Goal: Task Accomplishment & Management: Manage account settings

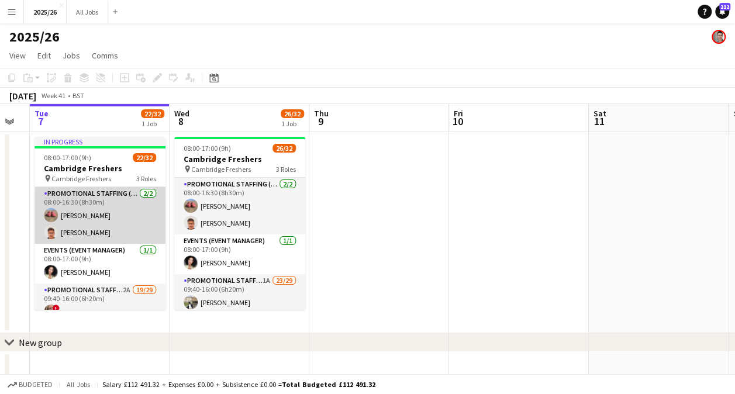
click at [107, 237] on app-card-role "Promotional Staffing (Team Leader) 2/2 08:00-16:30 (8h30m) Michael Sutton Rohan…" at bounding box center [100, 215] width 131 height 57
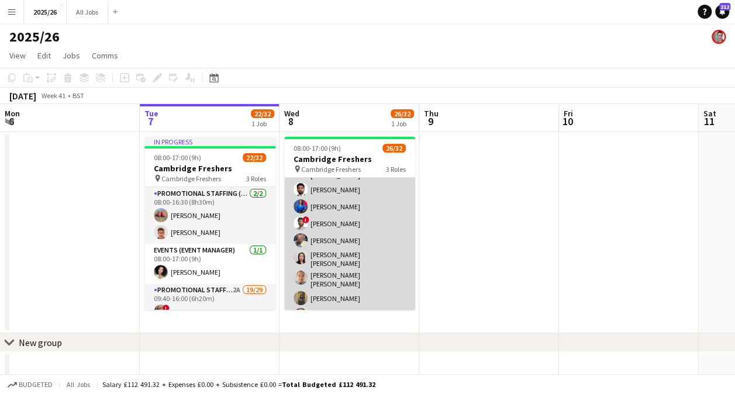
scroll to position [191, 0]
click at [352, 230] on app-card-role "Promotional Staffing (Brand Ambassadors) 1A 23/29 09:40-16:00 (6h20m) Haneesh C…" at bounding box center [349, 350] width 131 height 532
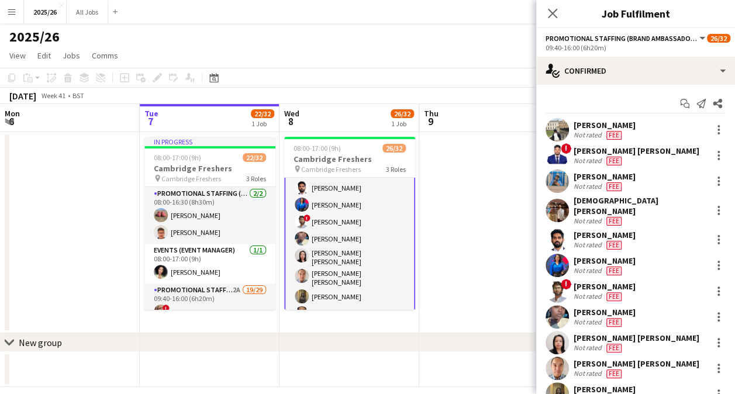
scroll to position [192, 0]
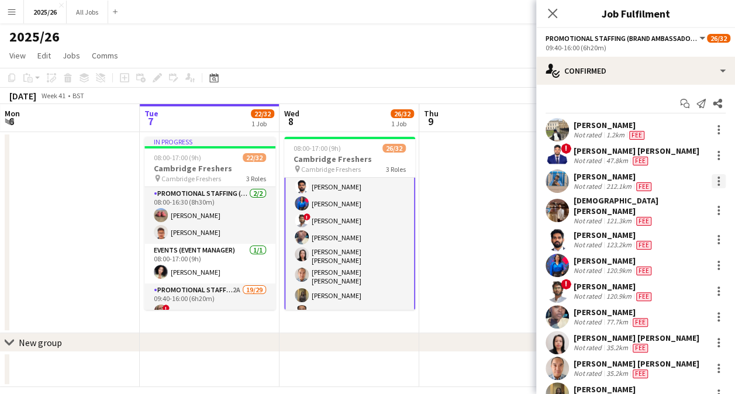
click at [712, 179] on div at bounding box center [719, 181] width 14 height 14
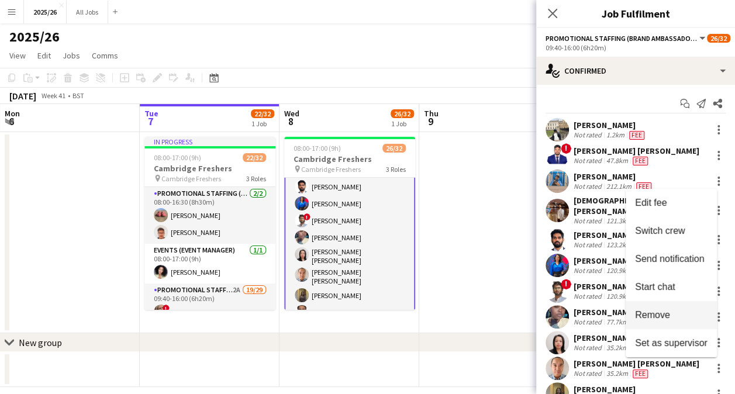
click at [655, 319] on span "Remove" at bounding box center [652, 315] width 35 height 10
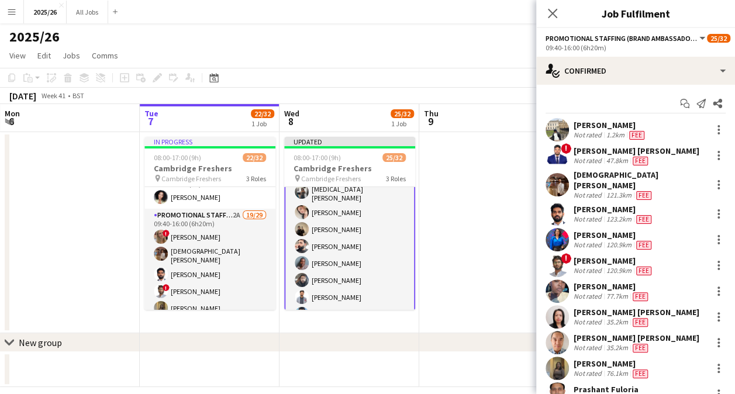
scroll to position [372, 0]
click at [335, 250] on app-card-role "Promotional Staffing (Brand Ambassadors) 1A 22/29 09:40-16:00 (6h20m) Haneesh C…" at bounding box center [349, 179] width 131 height 535
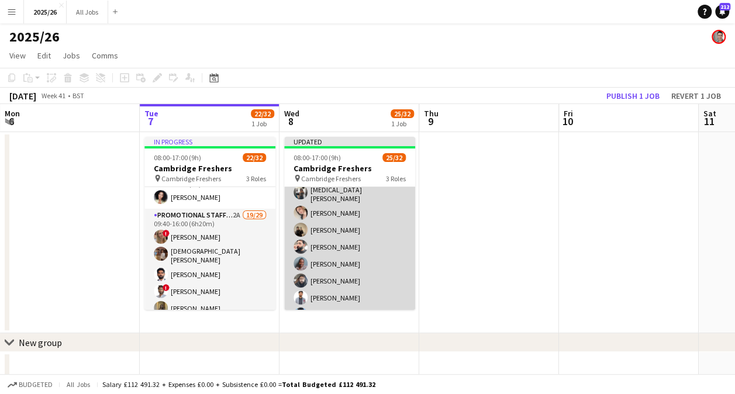
click at [347, 246] on app-card-role "Promotional Staffing (Brand Ambassadors) 1A 22/29 09:40-16:00 (6h20m) Haneesh C…" at bounding box center [349, 179] width 131 height 532
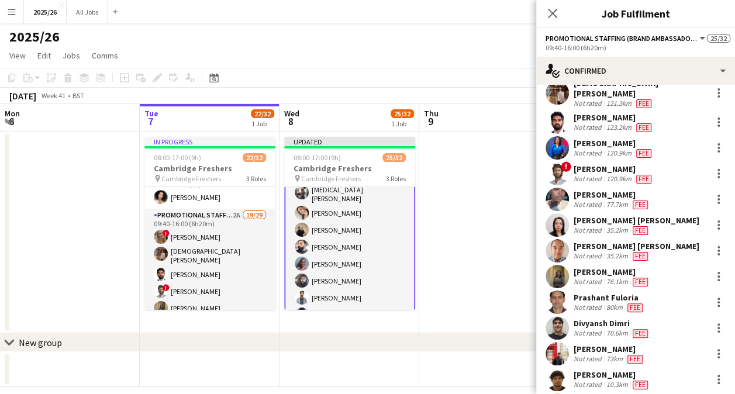
scroll to position [245, 0]
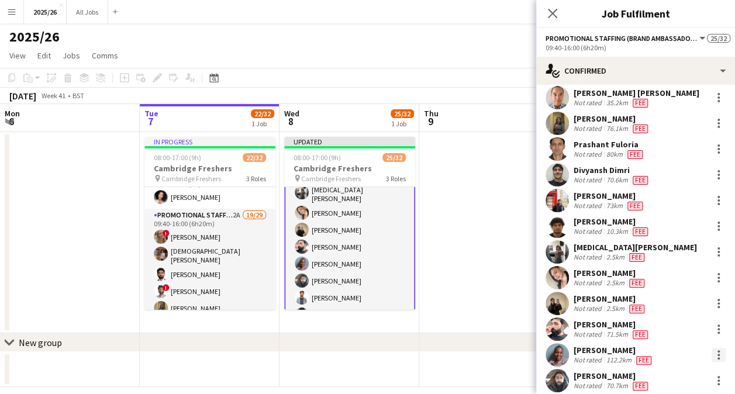
click at [712, 348] on div at bounding box center [719, 355] width 14 height 14
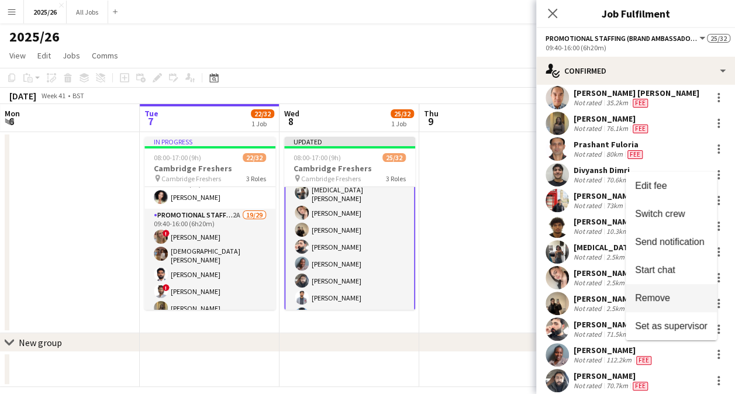
click at [670, 296] on span "Remove" at bounding box center [671, 297] width 73 height 11
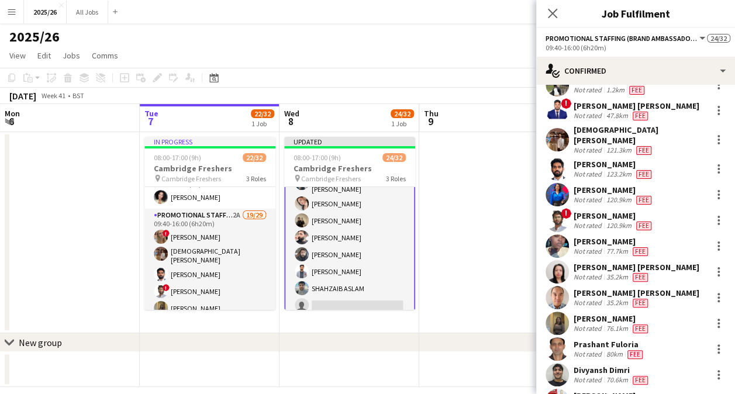
scroll to position [46, 0]
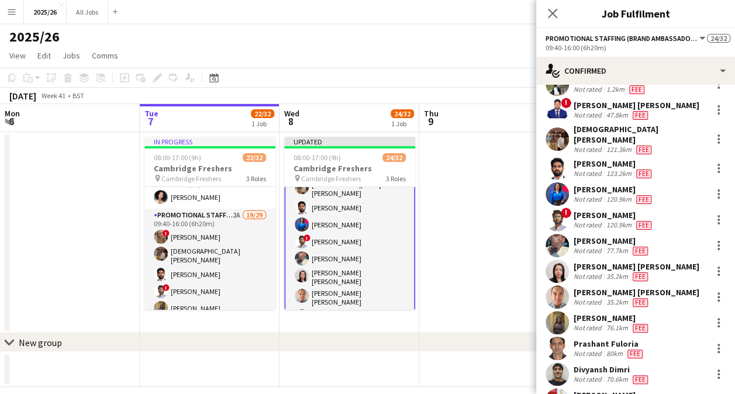
click at [350, 248] on app-card-role "Promotional Staffing (Brand Ambassadors) 1A 21/29 09:40-16:00 (6h20m) Haneesh C…" at bounding box center [349, 387] width 131 height 535
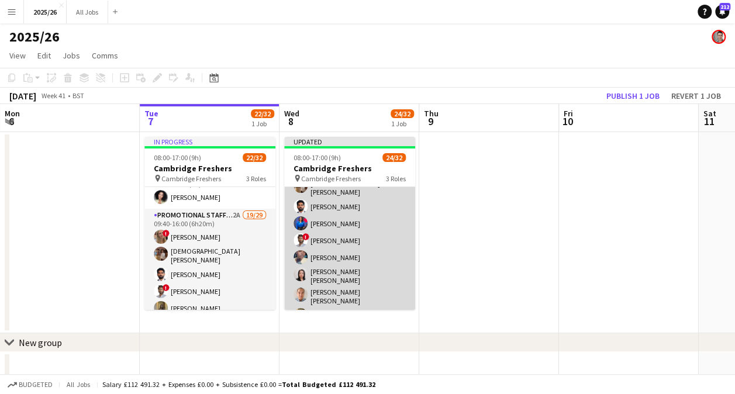
scroll to position [162, 0]
click at [344, 240] on app-card-role "Promotional Staffing (Brand Ambassadors) 1A 21/29 09:40-16:00 (6h20m) Haneesh C…" at bounding box center [349, 388] width 131 height 532
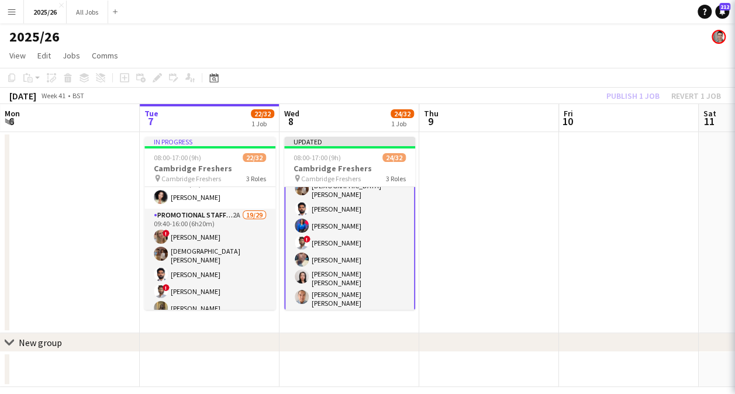
scroll to position [163, 0]
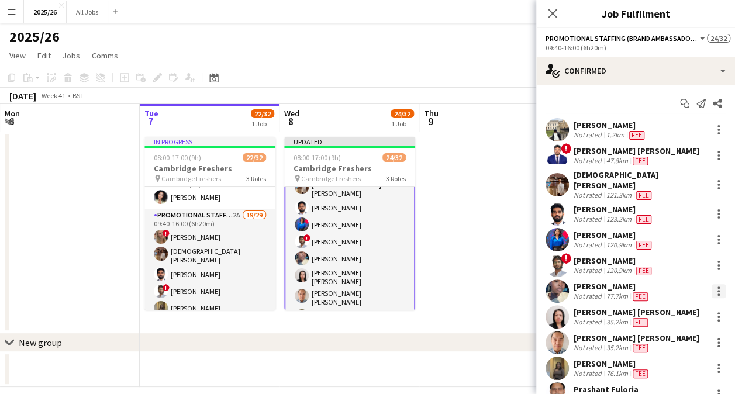
click at [712, 284] on div at bounding box center [719, 291] width 14 height 14
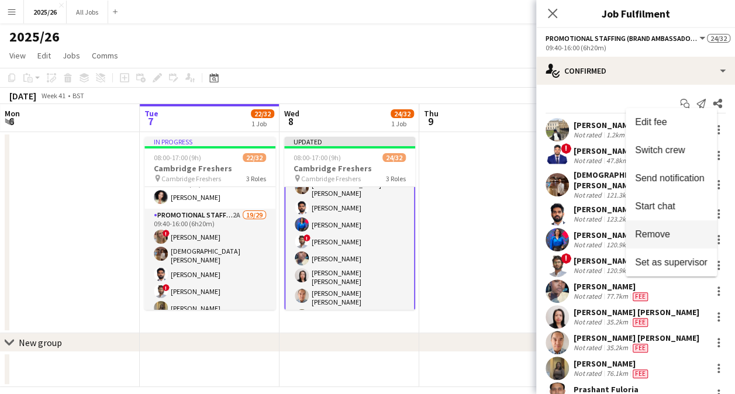
click at [669, 239] on span "Remove" at bounding box center [652, 234] width 35 height 10
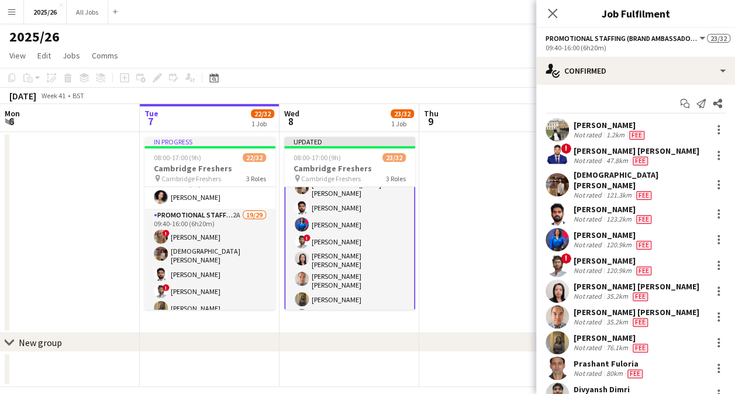
scroll to position [32, 0]
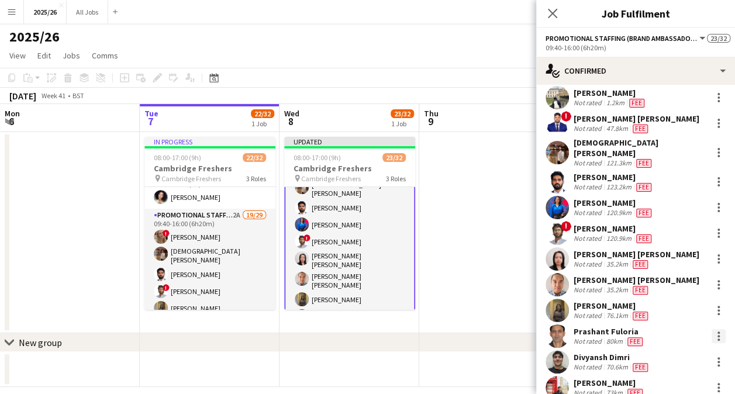
click at [718, 335] on div at bounding box center [719, 336] width 2 height 2
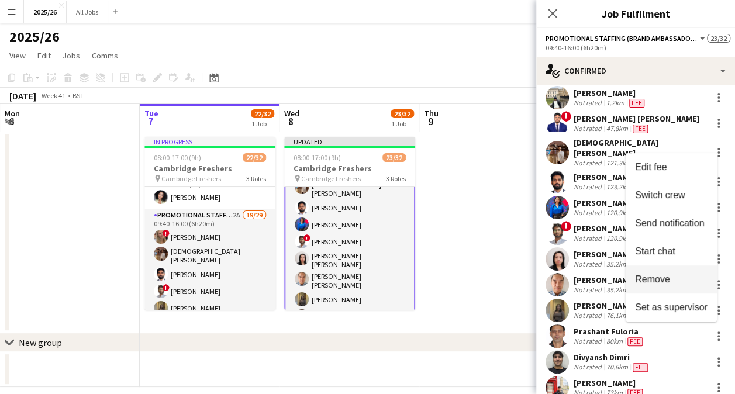
click at [669, 275] on span "Remove" at bounding box center [652, 279] width 35 height 10
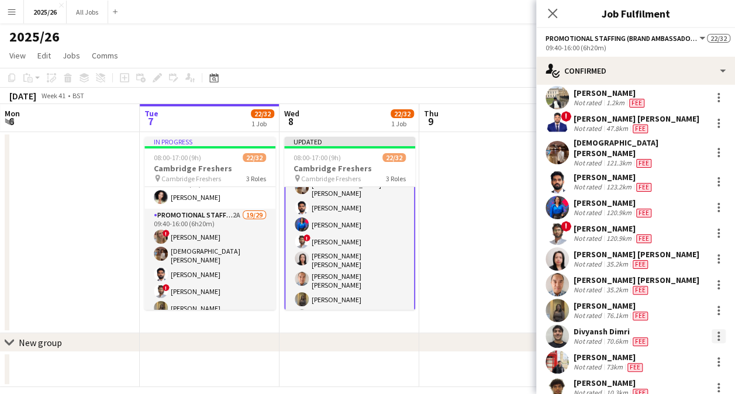
click at [712, 330] on div at bounding box center [719, 336] width 14 height 14
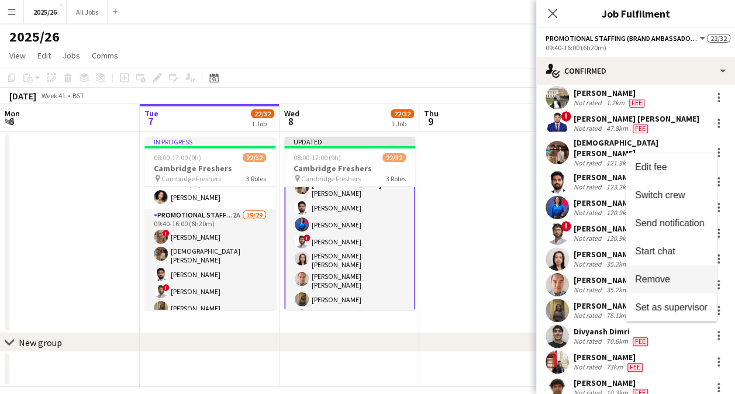
click at [679, 281] on span "Remove" at bounding box center [671, 279] width 73 height 11
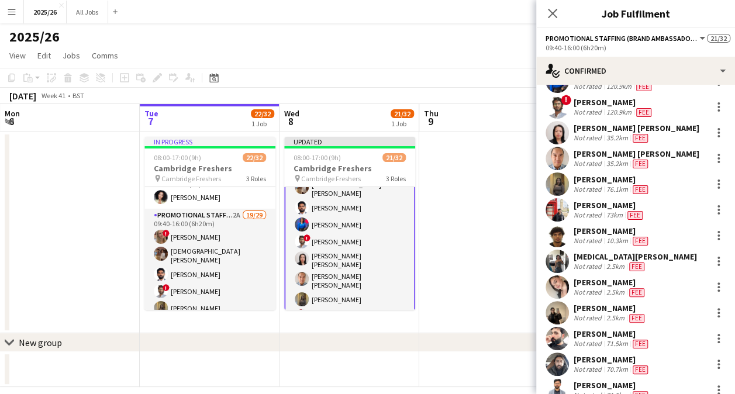
scroll to position [160, 0]
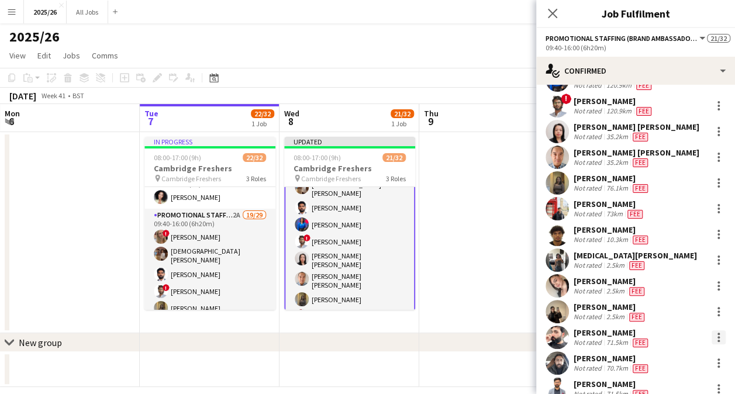
click at [714, 331] on div at bounding box center [719, 337] width 14 height 14
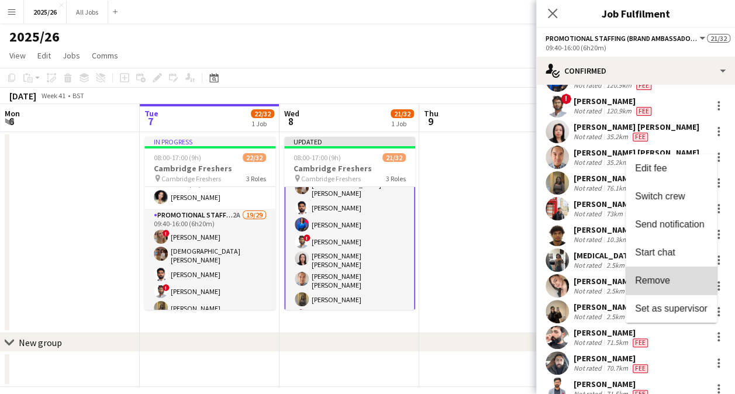
click at [671, 275] on span "Remove" at bounding box center [671, 280] width 73 height 11
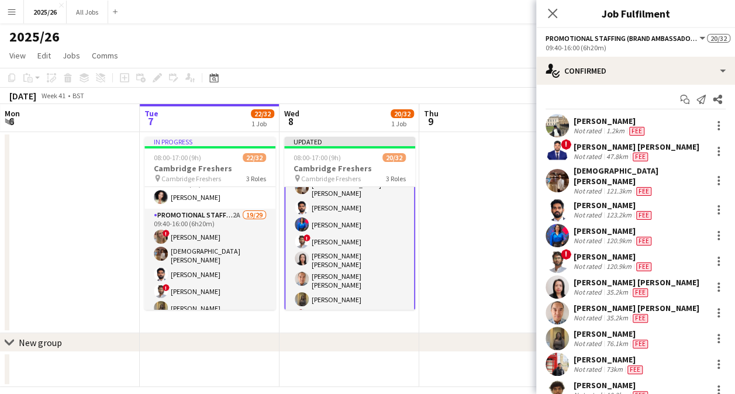
scroll to position [6, 0]
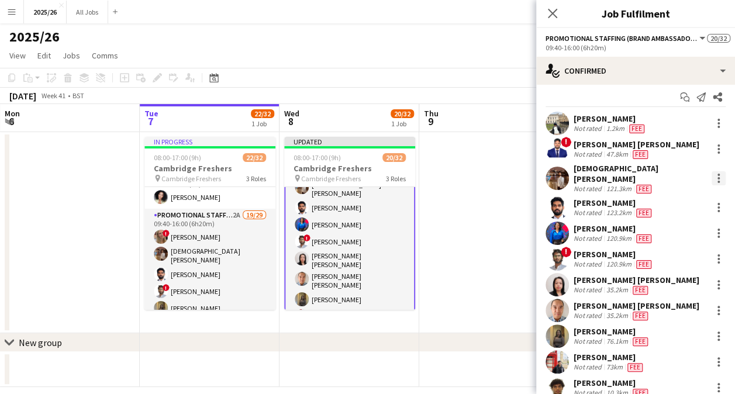
click at [718, 177] on div at bounding box center [719, 178] width 2 height 2
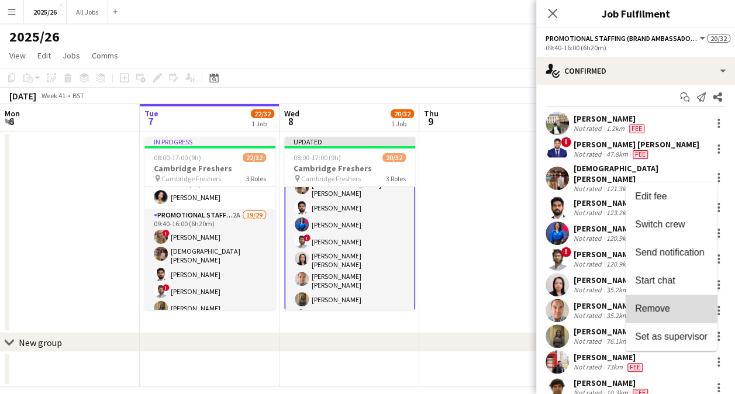
click at [672, 306] on span "Remove" at bounding box center [671, 308] width 73 height 11
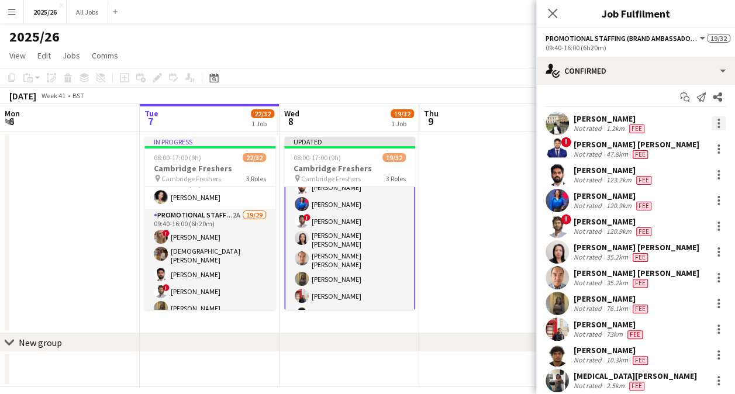
click at [712, 125] on div at bounding box center [719, 123] width 14 height 14
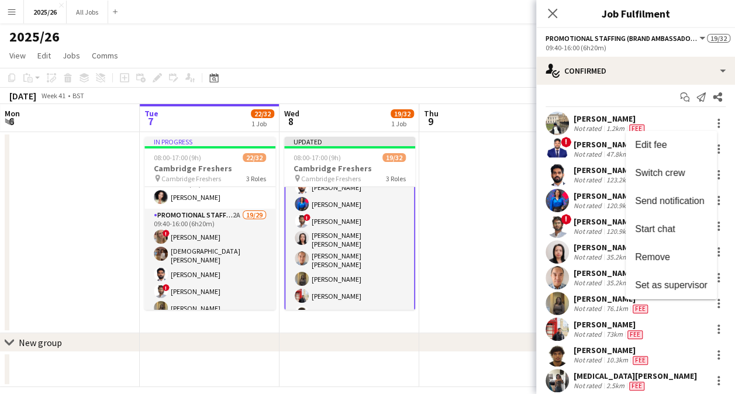
click at [464, 97] on div at bounding box center [367, 197] width 735 height 394
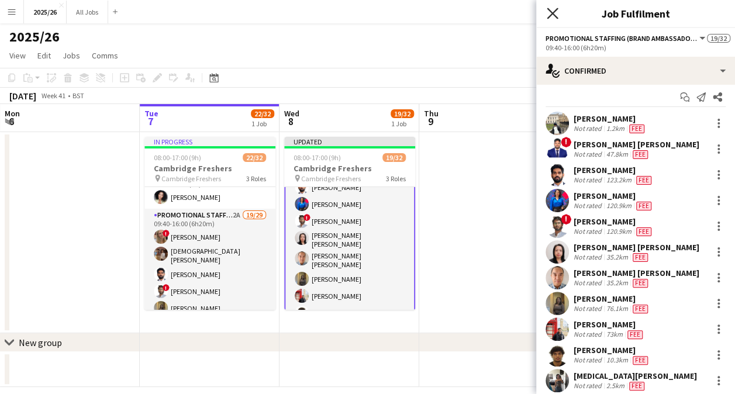
click at [552, 12] on icon "Close pop-in" at bounding box center [552, 13] width 11 height 11
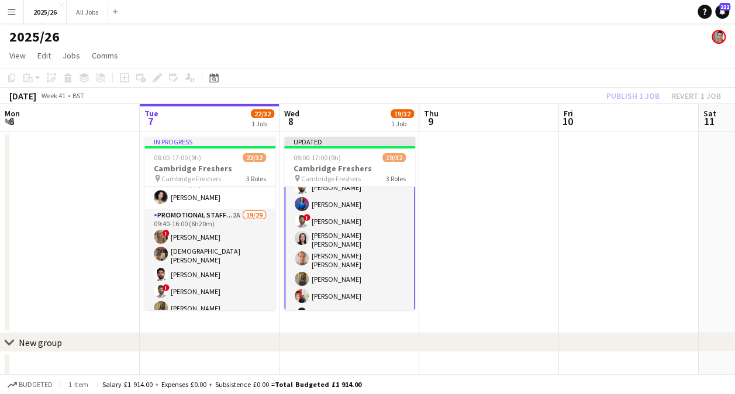
click at [629, 99] on div "Publish 1 job Revert 1 job" at bounding box center [664, 95] width 143 height 15
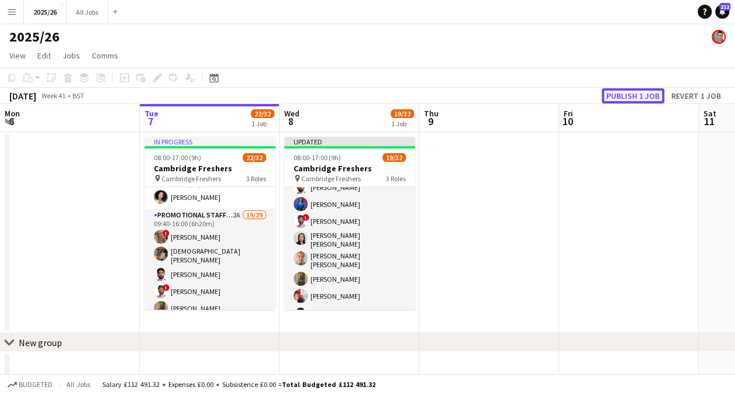
click at [619, 94] on button "Publish 1 job" at bounding box center [633, 95] width 63 height 15
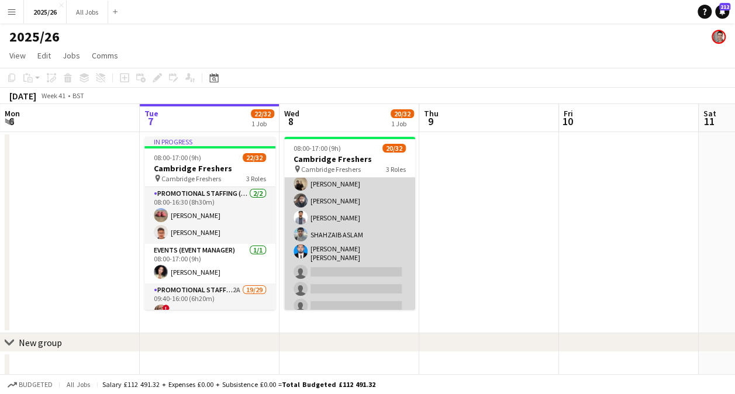
click at [331, 292] on app-card-role "Promotional Staffing (Brand Ambassadors) 1A 17/29 09:40-16:00 (6h20m) Haneesh C…" at bounding box center [349, 204] width 131 height 532
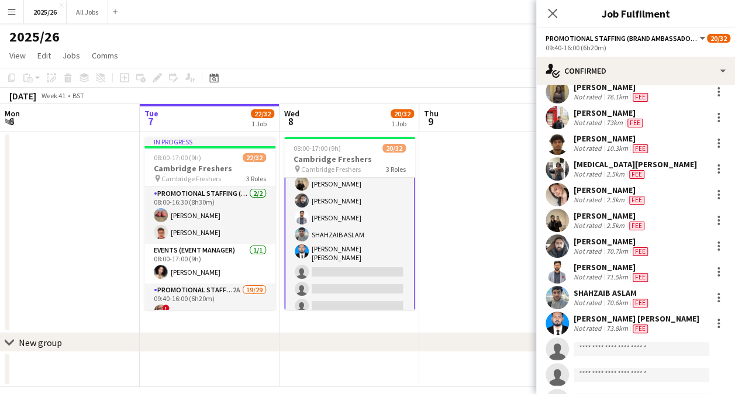
scroll to position [219, 0]
click at [592, 354] on input at bounding box center [642, 349] width 136 height 14
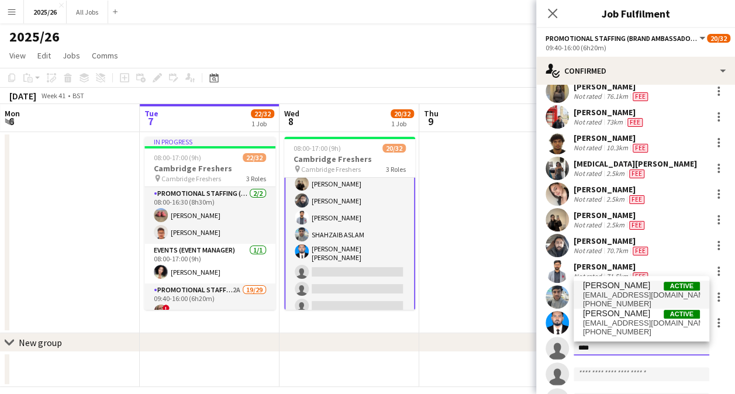
type input "****"
click at [625, 292] on span "hamzaahmed316@gmail.com" at bounding box center [641, 295] width 117 height 9
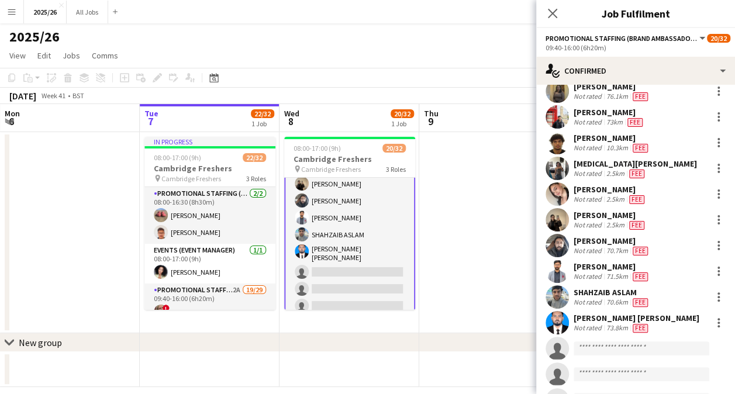
scroll to position [399, 0]
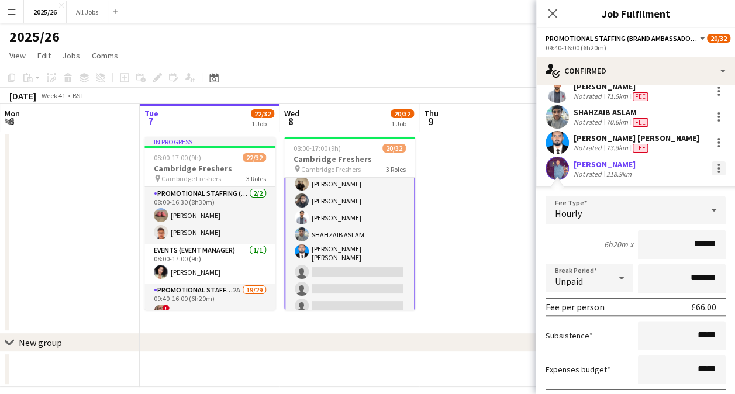
click at [712, 173] on div at bounding box center [719, 168] width 14 height 14
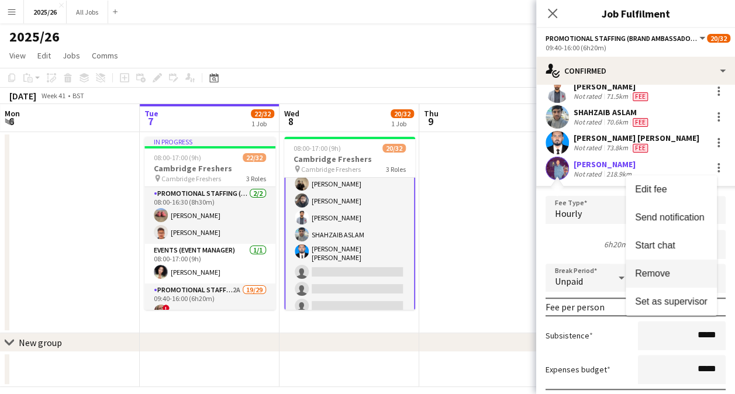
click at [688, 277] on span "Remove" at bounding box center [671, 273] width 73 height 11
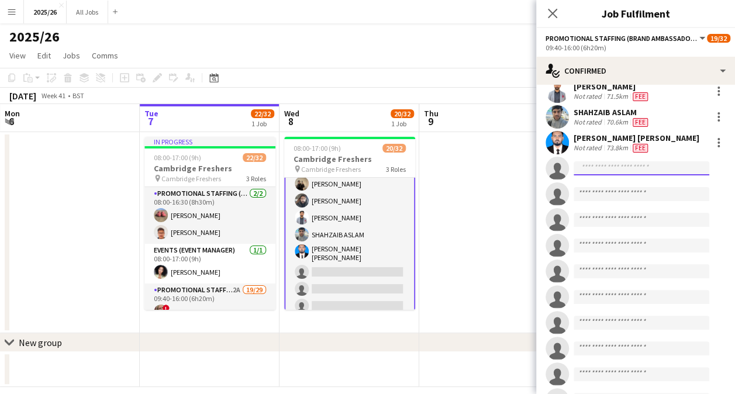
click at [618, 167] on input at bounding box center [642, 168] width 136 height 14
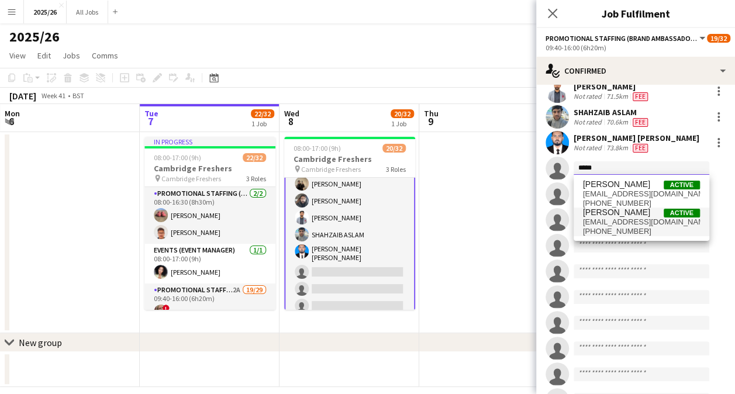
type input "*****"
click at [630, 219] on span "hamzashaukat725@gmail.com" at bounding box center [641, 222] width 117 height 9
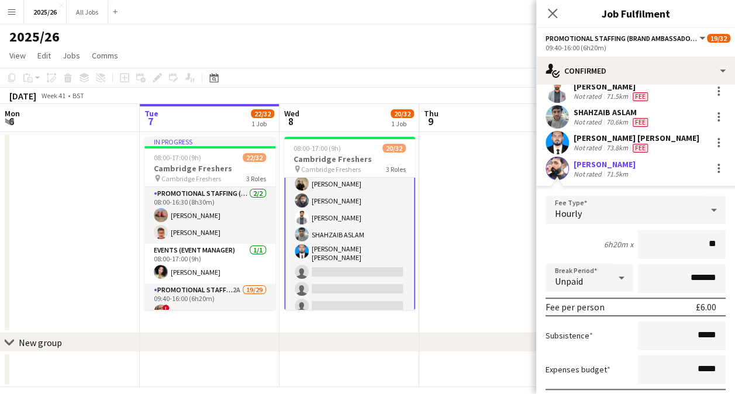
type input "***"
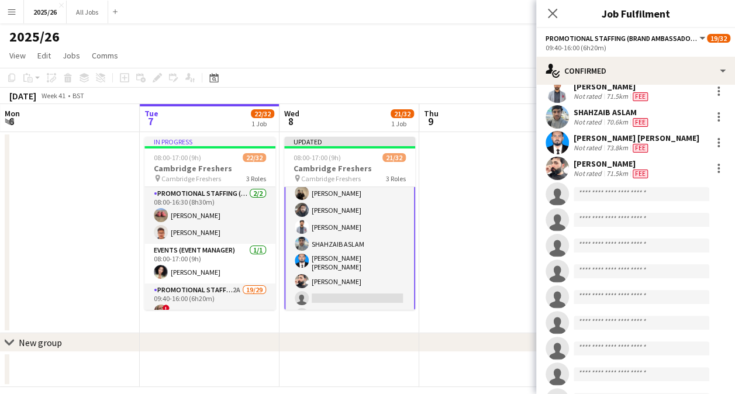
click at [490, 91] on div "October 2025 Week 41 • BST Publish 1 job Revert 1 job" at bounding box center [367, 96] width 735 height 16
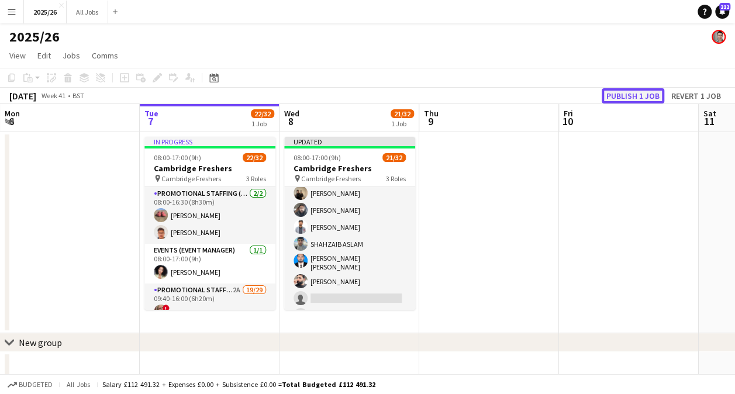
click at [629, 89] on button "Publish 1 job" at bounding box center [633, 95] width 63 height 15
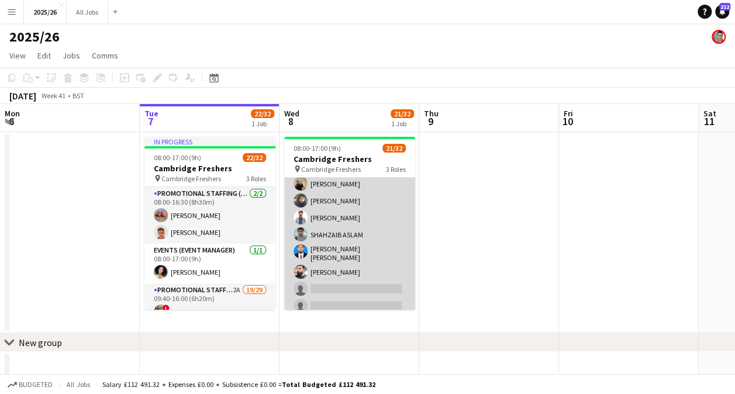
click at [374, 292] on app-card-role "Promotional Staffing (Brand Ambassadors) 1A 18/29 09:40-16:00 (6h20m) Haneesh C…" at bounding box center [349, 204] width 131 height 532
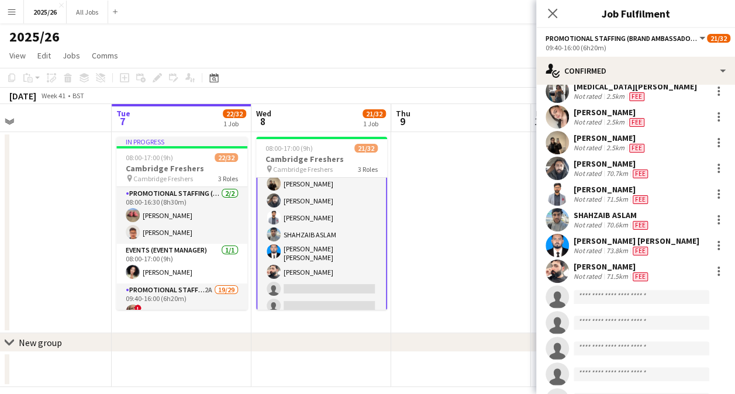
scroll to position [297, 0]
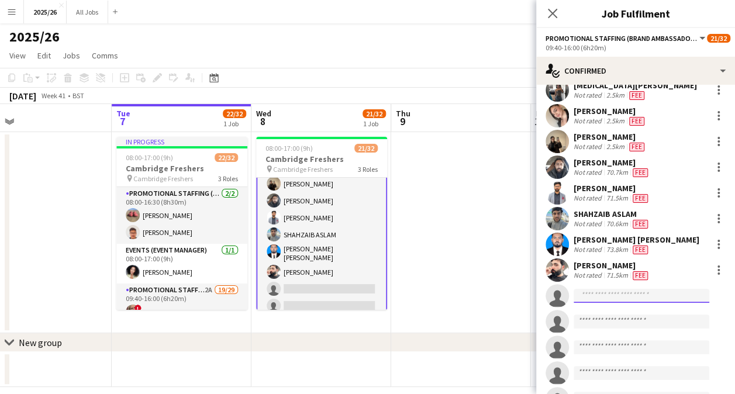
click at [595, 295] on input at bounding box center [642, 296] width 136 height 14
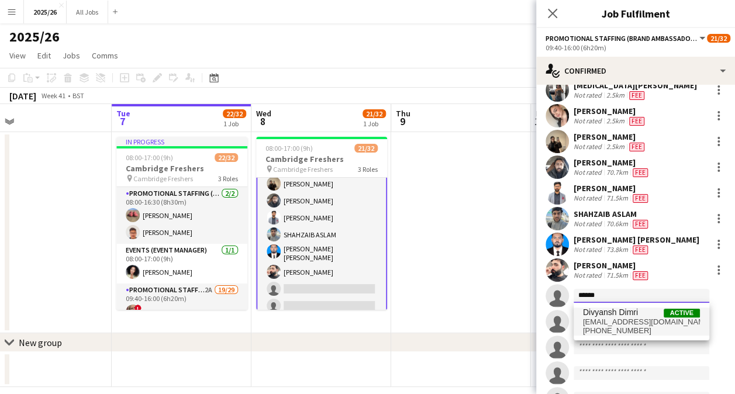
type input "******"
click at [626, 332] on span "+447808443192" at bounding box center [641, 330] width 117 height 9
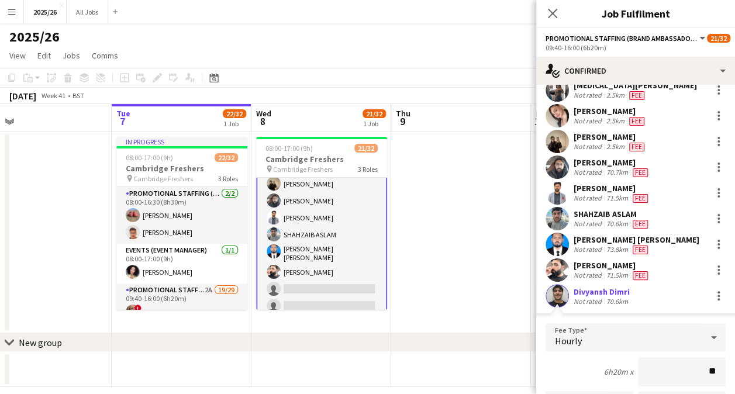
type input "***"
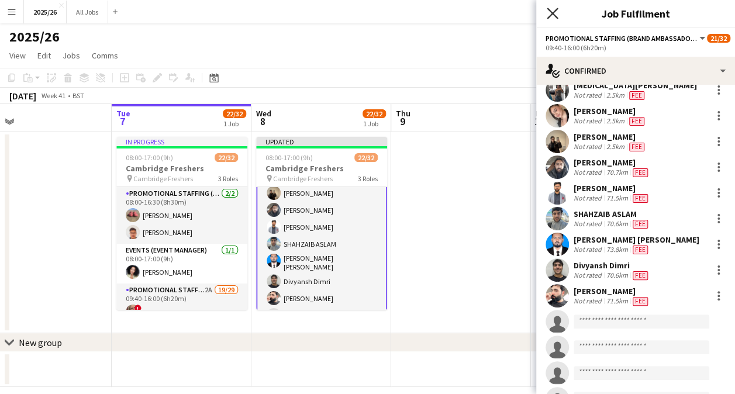
click at [547, 8] on icon "Close pop-in" at bounding box center [552, 13] width 11 height 11
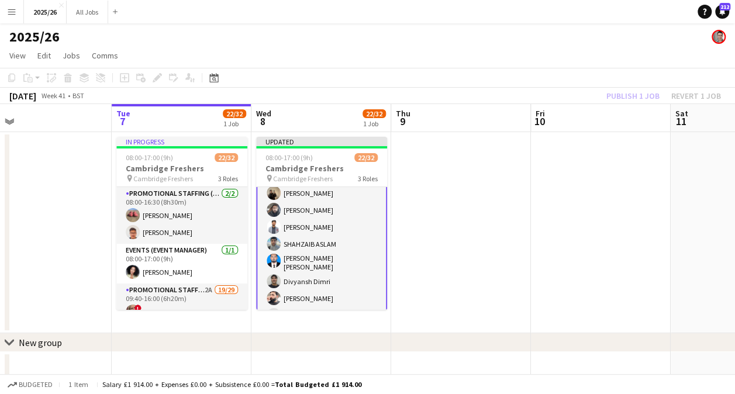
click at [649, 101] on div "Publish 1 job Revert 1 job" at bounding box center [664, 95] width 143 height 15
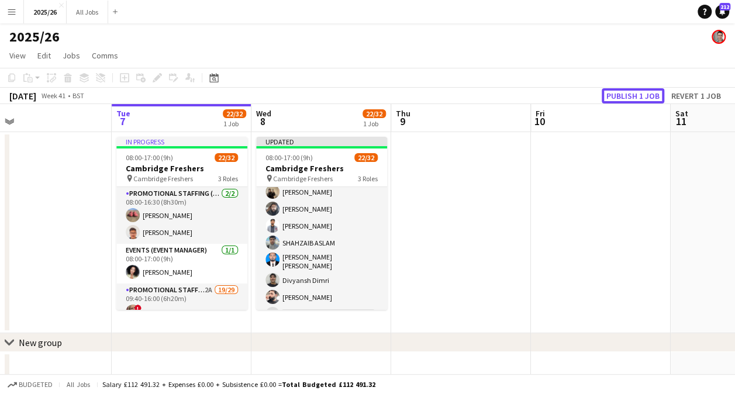
scroll to position [336, 0]
click at [649, 101] on button "Publish 1 job" at bounding box center [633, 95] width 63 height 15
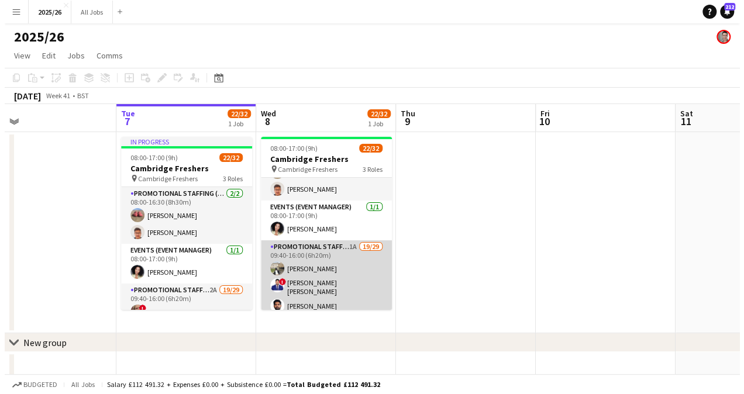
scroll to position [33, 0]
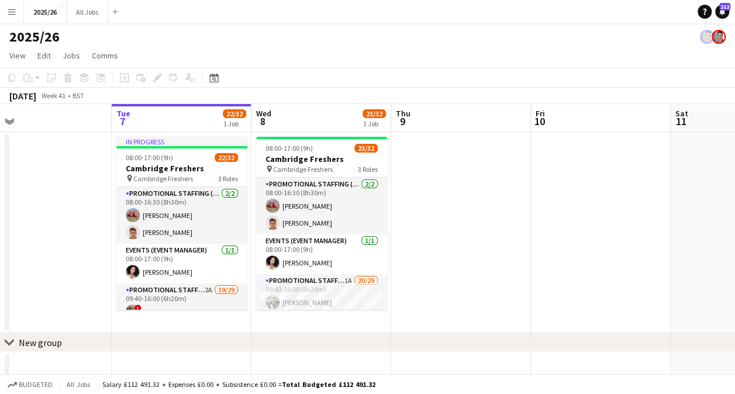
click at [10, 15] on app-icon "Menu" at bounding box center [11, 11] width 9 height 9
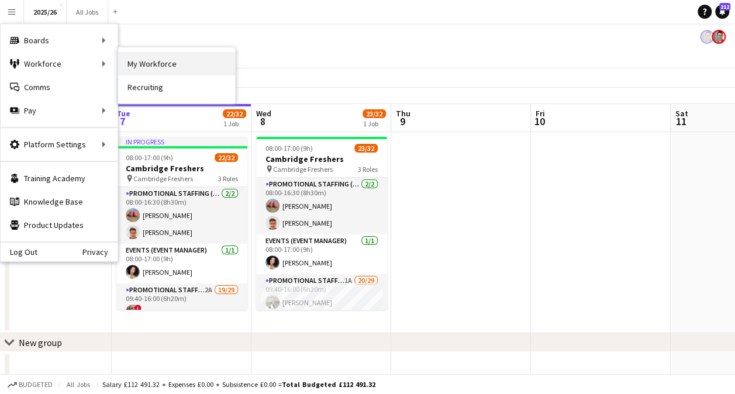
click at [124, 61] on link "My Workforce" at bounding box center [176, 63] width 117 height 23
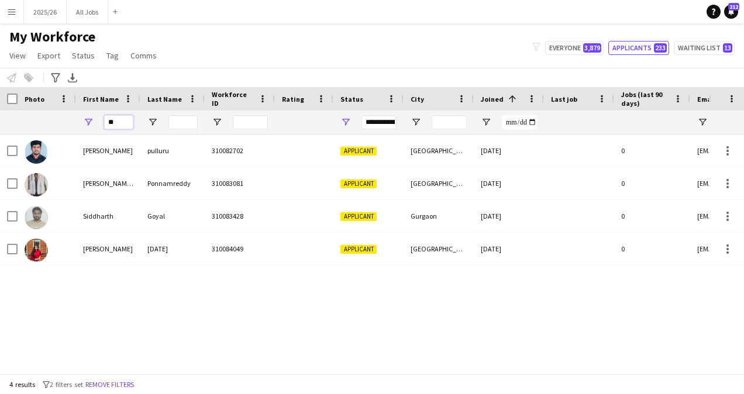
click at [117, 123] on input "**" at bounding box center [118, 122] width 29 height 14
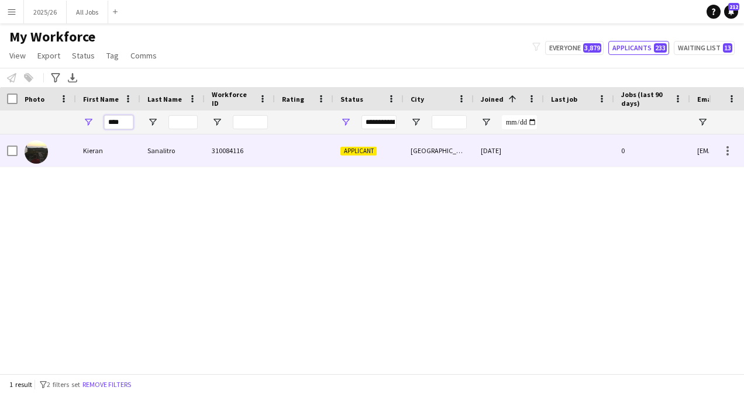
type input "****"
click at [188, 159] on div "Sanalitro" at bounding box center [172, 151] width 64 height 32
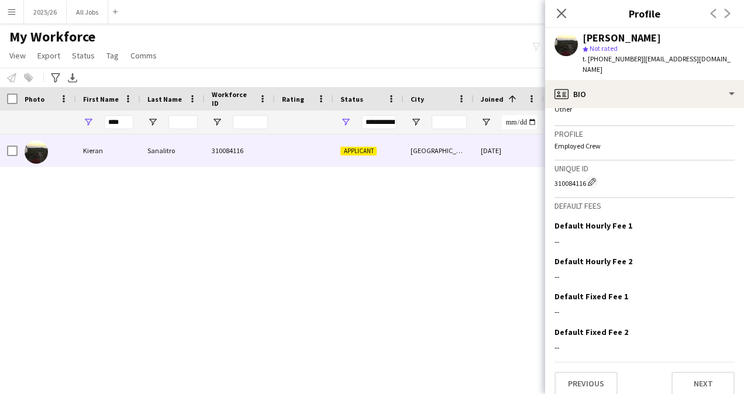
scroll to position [597, 0]
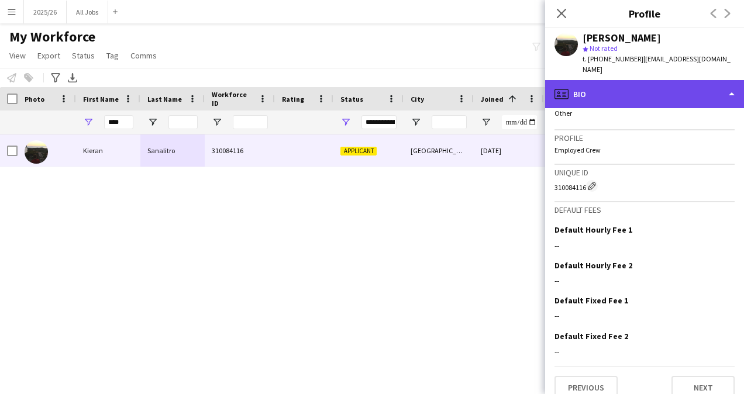
click at [661, 88] on div "profile Bio" at bounding box center [644, 94] width 199 height 28
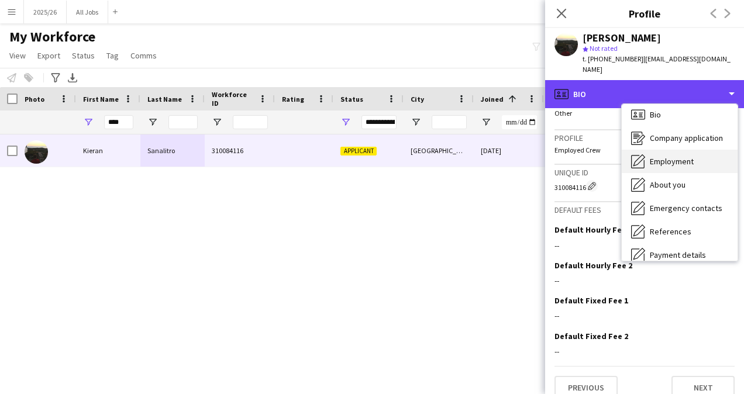
scroll to position [6, 0]
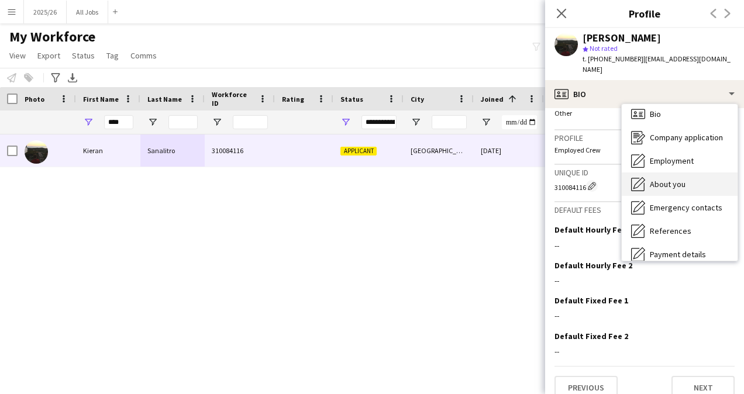
click at [674, 179] on span "About you" at bounding box center [668, 184] width 36 height 11
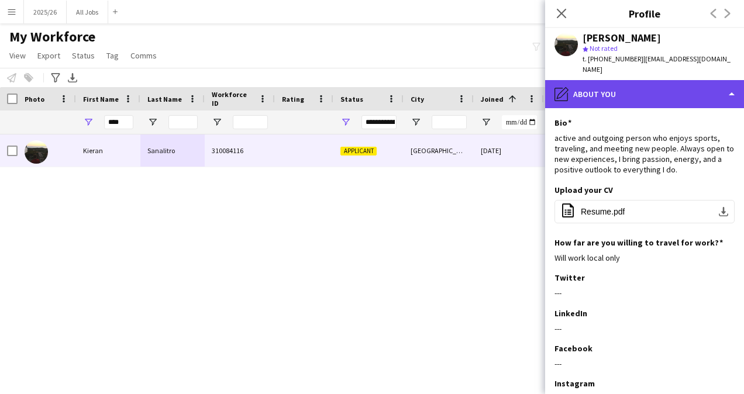
click at [676, 82] on div "pencil4 About you" at bounding box center [644, 94] width 199 height 28
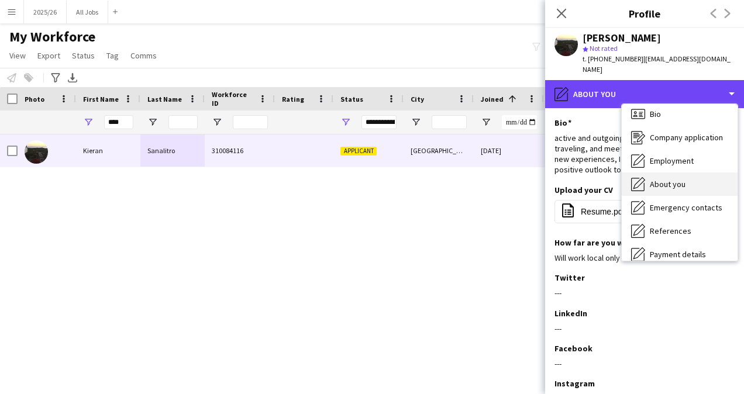
scroll to position [133, 0]
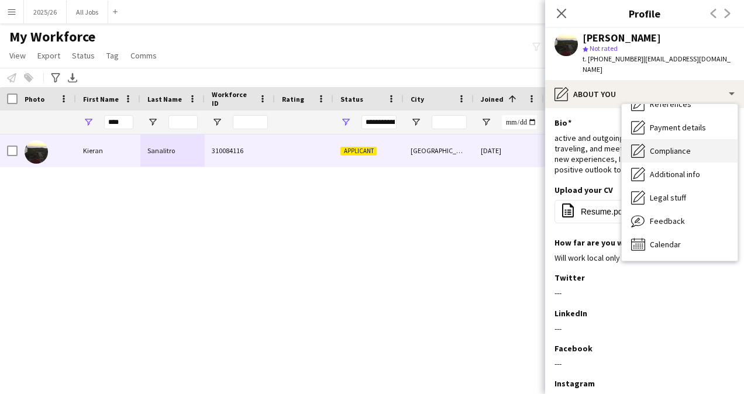
click at [689, 146] on span "Compliance" at bounding box center [670, 151] width 41 height 11
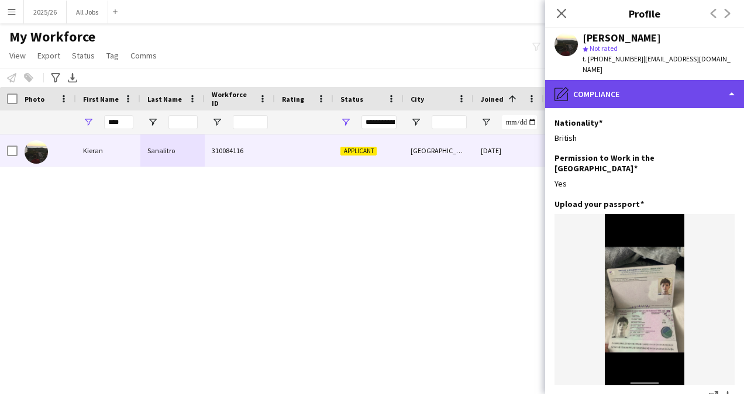
click at [653, 94] on div "pencil4 Compliance" at bounding box center [644, 94] width 199 height 28
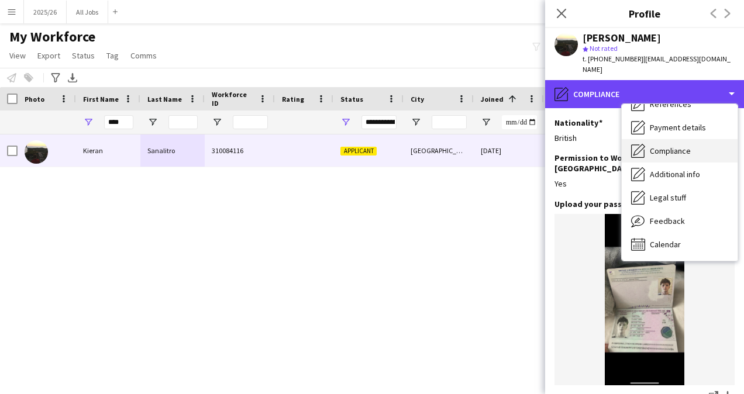
scroll to position [0, 0]
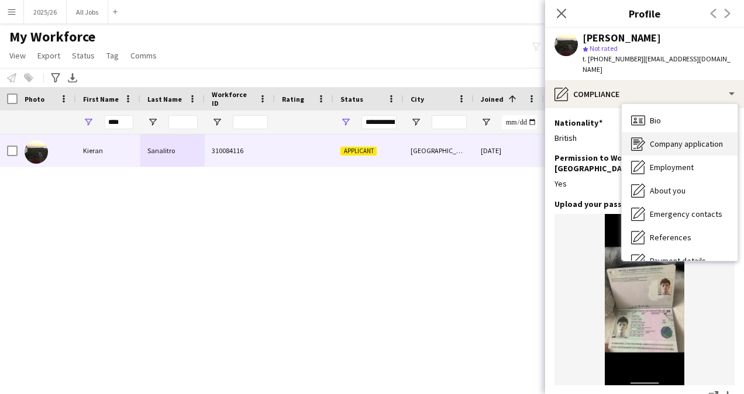
click at [656, 139] on span "Company application" at bounding box center [686, 144] width 73 height 11
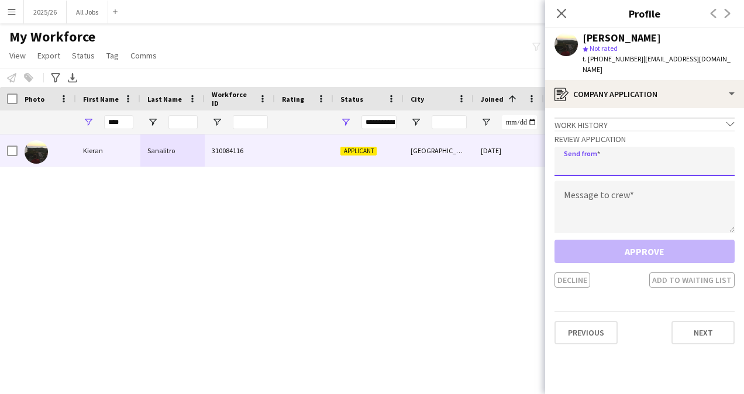
click at [639, 147] on input "email" at bounding box center [644, 161] width 180 height 29
type input "**********"
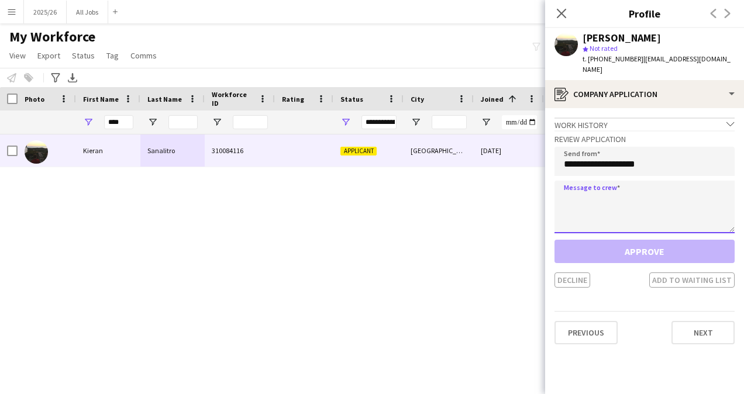
click at [611, 221] on textarea at bounding box center [644, 207] width 180 height 53
paste textarea "**********"
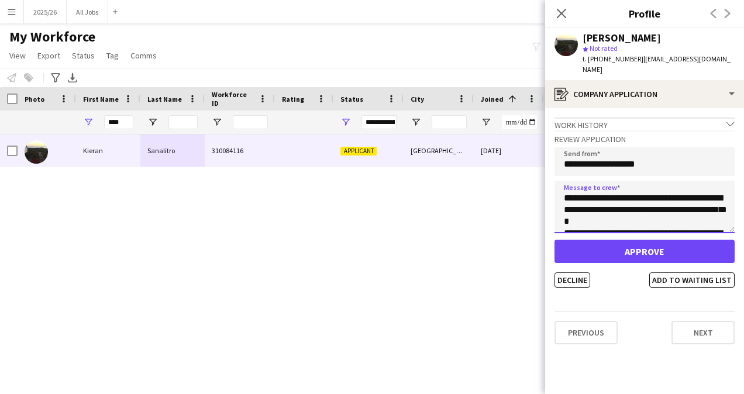
scroll to position [229, 0]
type textarea "**********"
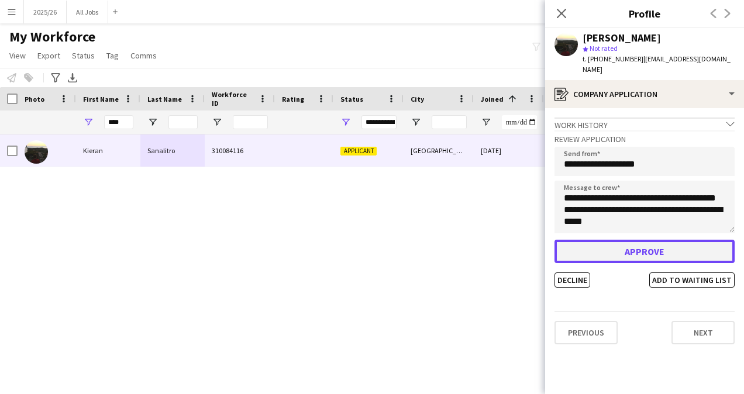
click at [643, 240] on button "Approve" at bounding box center [644, 251] width 180 height 23
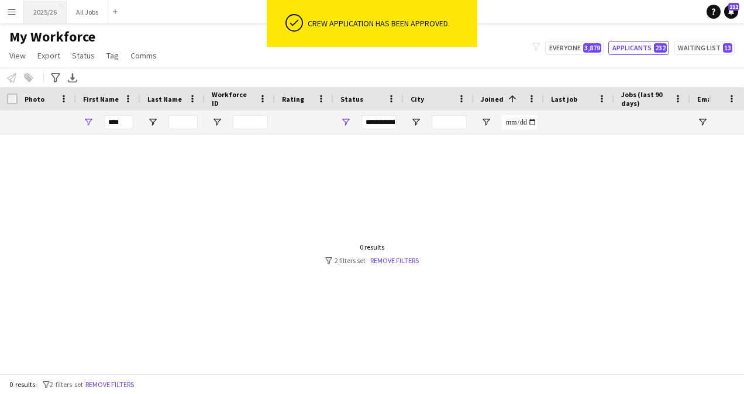
click at [47, 12] on button "2025/26 Close" at bounding box center [45, 12] width 43 height 23
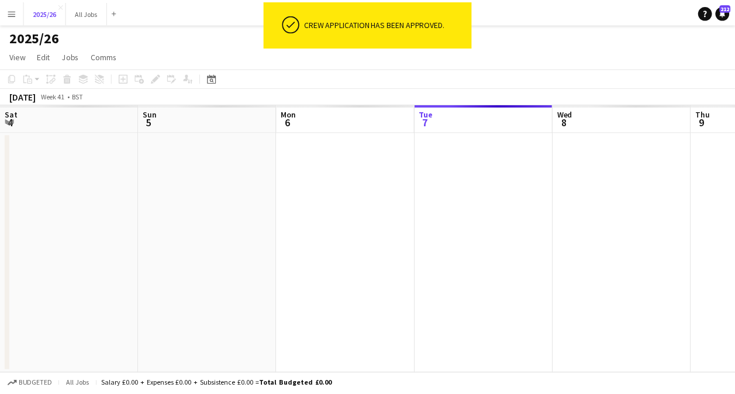
scroll to position [0, 280]
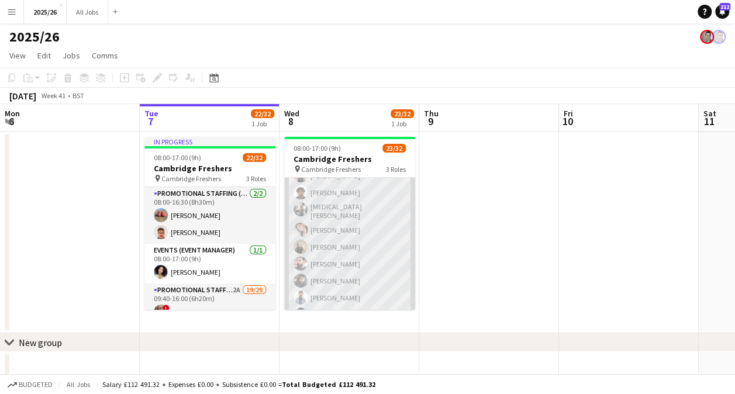
click at [338, 273] on app-card-role "Promotional Staffing (Brand Ambassadors) 1A 20/29 09:40-16:00 (6h20m) Haneesh C…" at bounding box center [349, 250] width 131 height 532
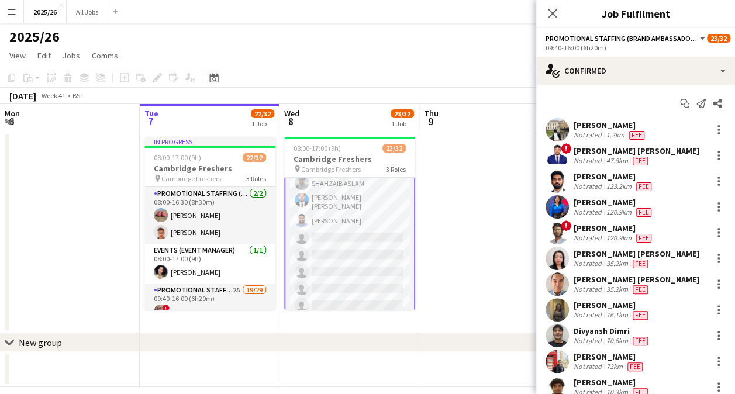
click at [338, 273] on app-card-role "Promotional Staffing (Brand Ambassadors) 1A 20/29 09:40-16:00 (6h20m) Haneesh C…" at bounding box center [349, 118] width 131 height 535
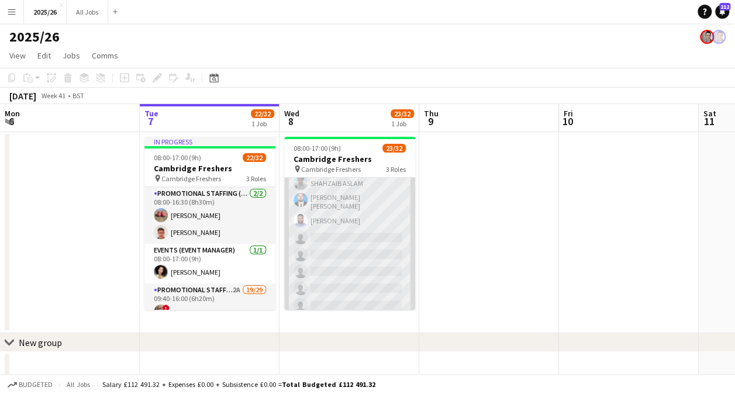
click at [338, 273] on app-card-role "Promotional Staffing (Brand Ambassadors) 1A 20/29 09:40-16:00 (6h20m) Haneesh C…" at bounding box center [349, 119] width 131 height 532
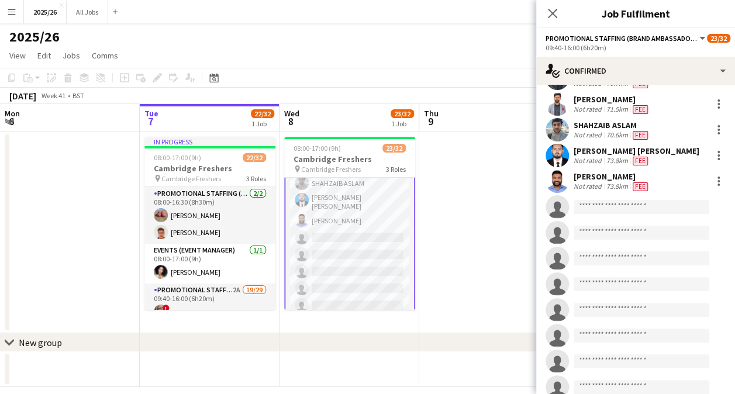
scroll to position [502, 0]
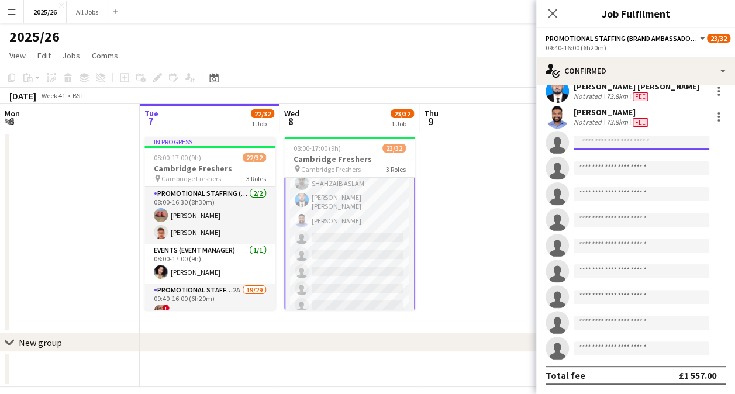
click at [667, 143] on input at bounding box center [642, 143] width 136 height 14
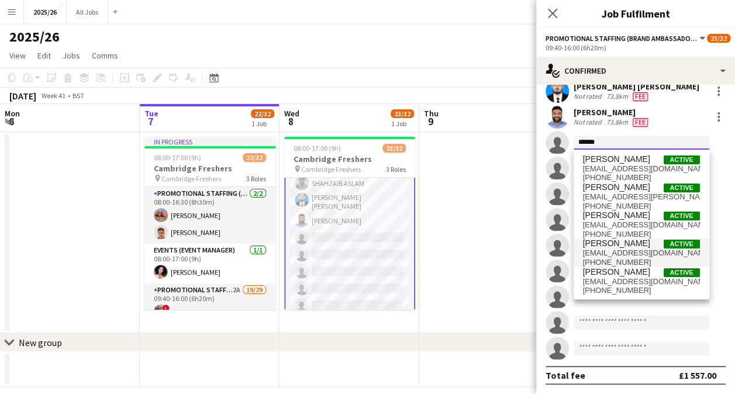
type input "******"
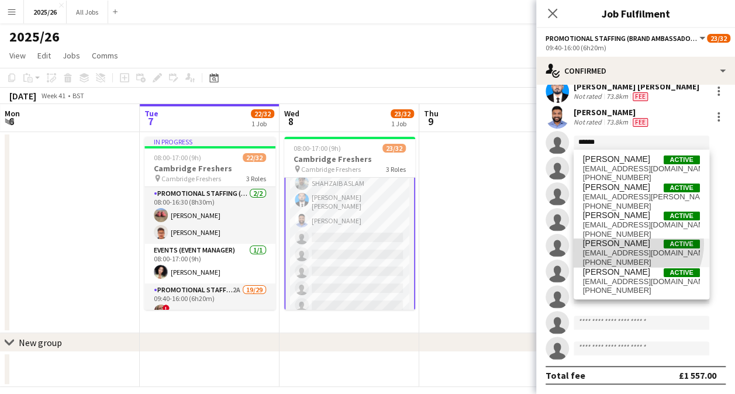
click at [633, 243] on span "[PERSON_NAME]" at bounding box center [616, 244] width 67 height 10
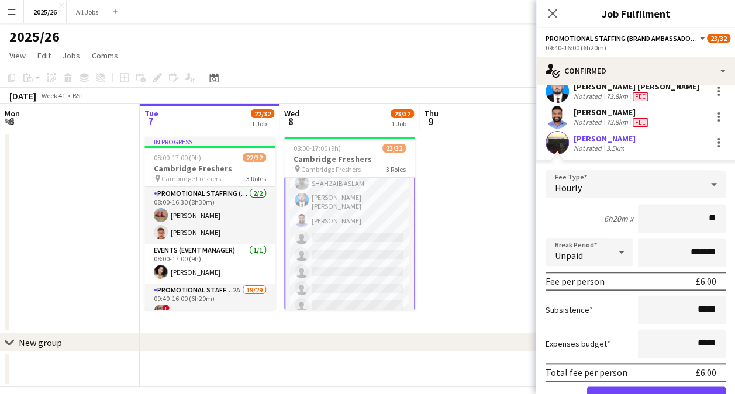
type input "***"
click button "Confirm" at bounding box center [656, 398] width 139 height 23
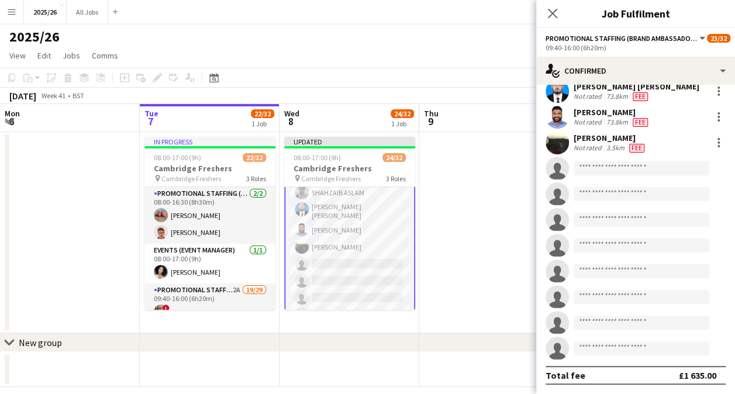
click at [546, 135] on div at bounding box center [557, 142] width 23 height 23
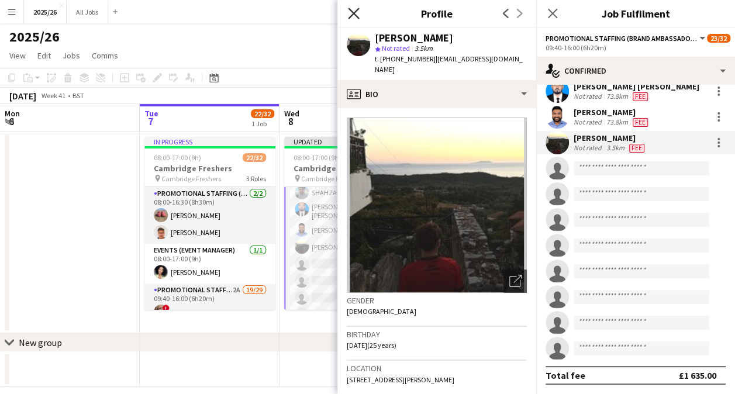
click at [357, 14] on icon "Close pop-in" at bounding box center [353, 13] width 11 height 11
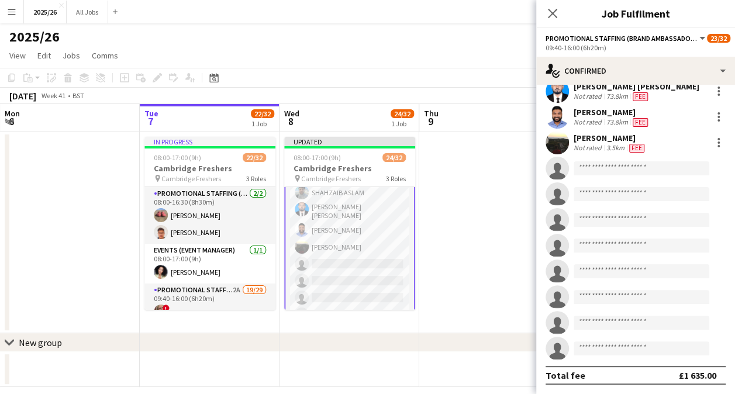
click at [450, 80] on app-toolbar "Copy Paste Paste Ctrl+V Paste with crew Ctrl+Shift+V Paste linked Job Delete Gr…" at bounding box center [367, 78] width 735 height 20
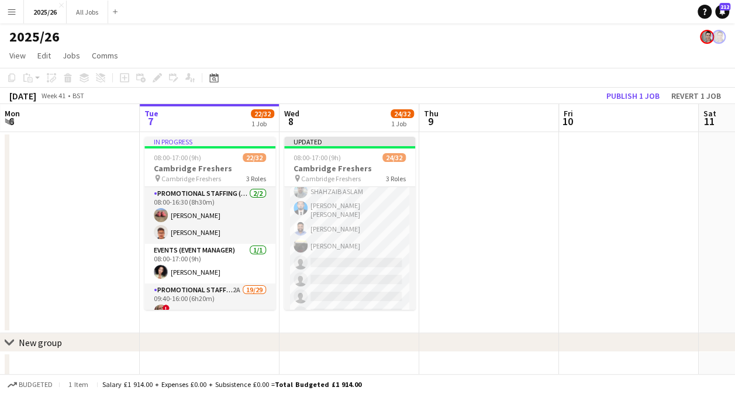
scroll to position [422, 0]
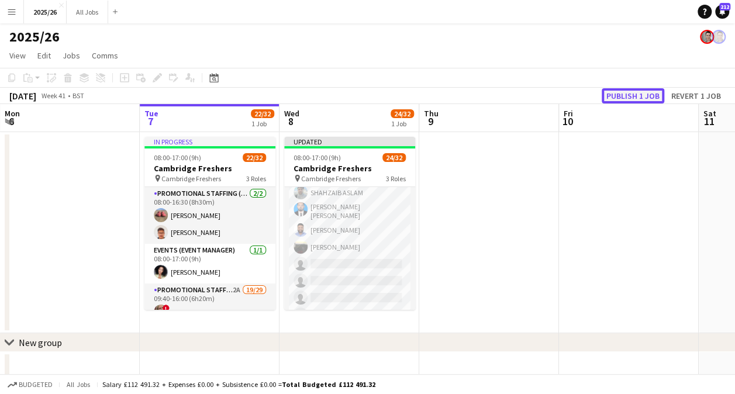
click at [622, 92] on button "Publish 1 job" at bounding box center [633, 95] width 63 height 15
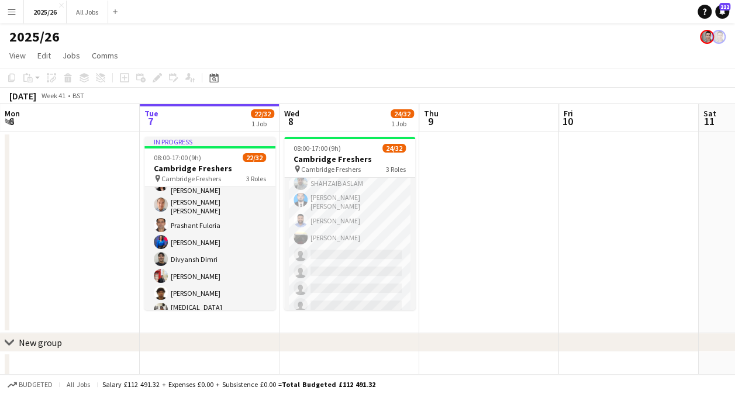
scroll to position [217, 0]
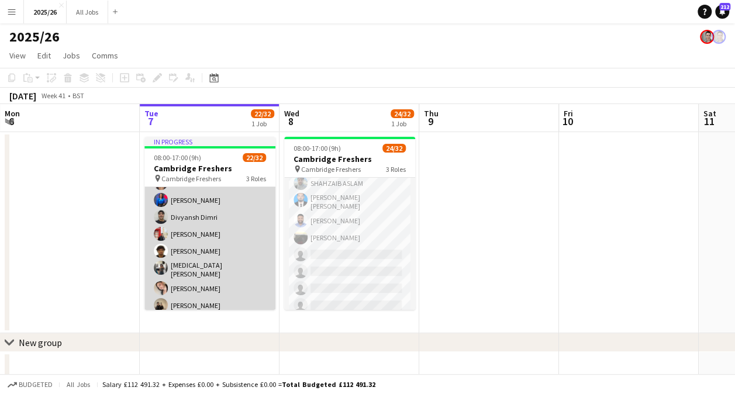
click at [200, 264] on app-card-role "Promotional Staffing (Brand Ambassadors) 2A 19/29 09:40-16:00 (6h20m) ! Esther …" at bounding box center [209, 290] width 131 height 529
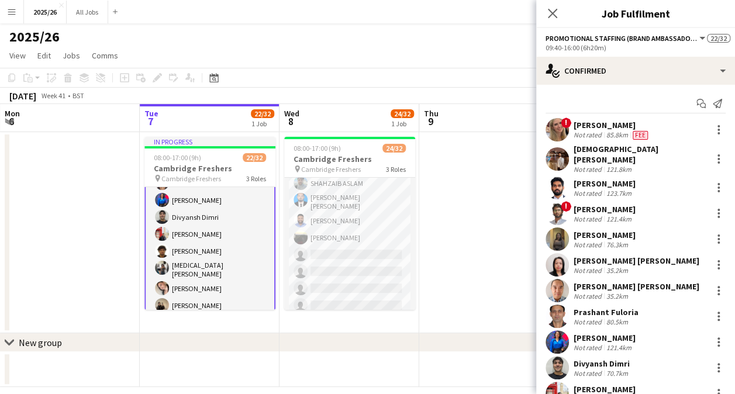
scroll to position [182, 0]
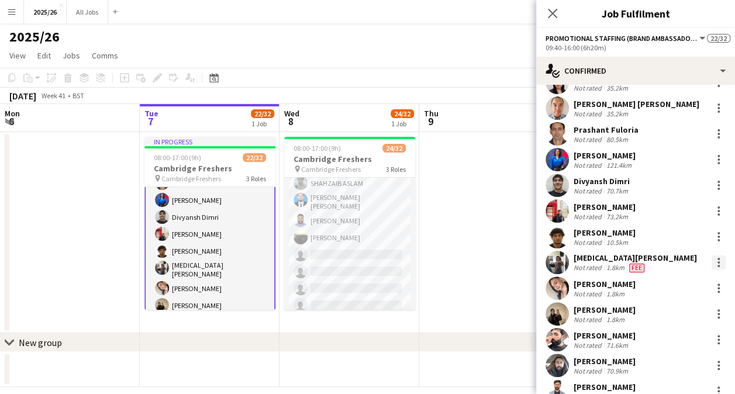
click at [712, 259] on div at bounding box center [719, 263] width 14 height 14
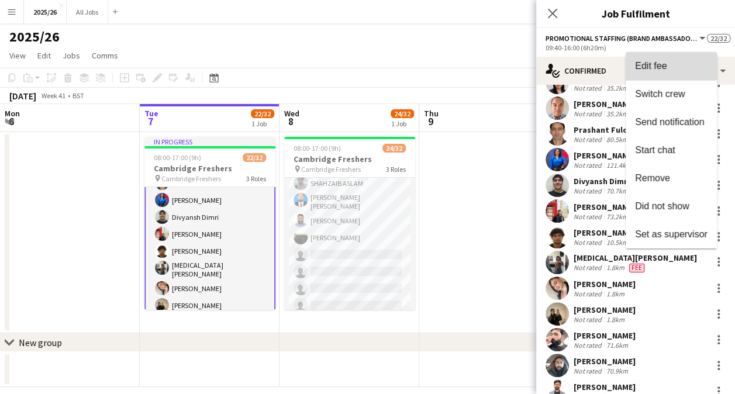
click at [671, 66] on span "Edit fee" at bounding box center [671, 66] width 73 height 11
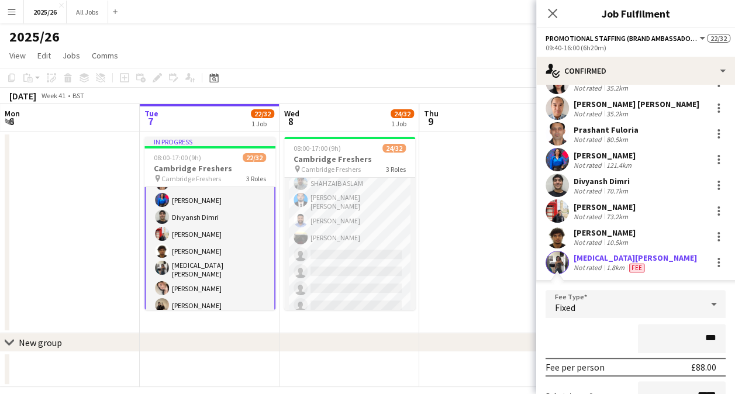
type input "**"
type input "***"
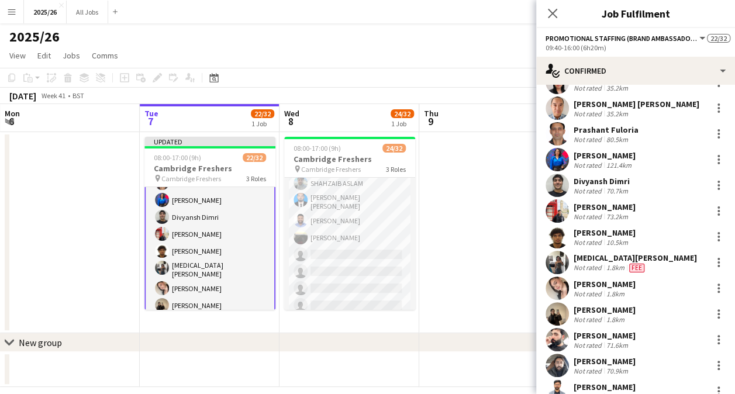
click at [464, 49] on app-page-menu "View Day view expanded Day view collapsed Month view Date picker Jump to today …" at bounding box center [367, 57] width 735 height 22
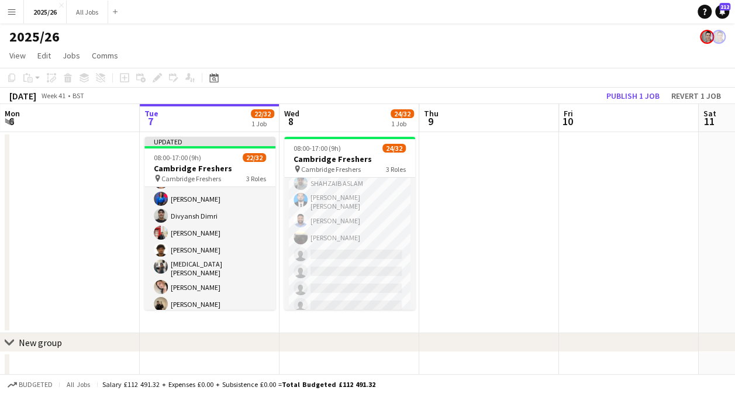
scroll to position [258, 0]
click at [627, 95] on button "Publish 1 job" at bounding box center [633, 95] width 63 height 15
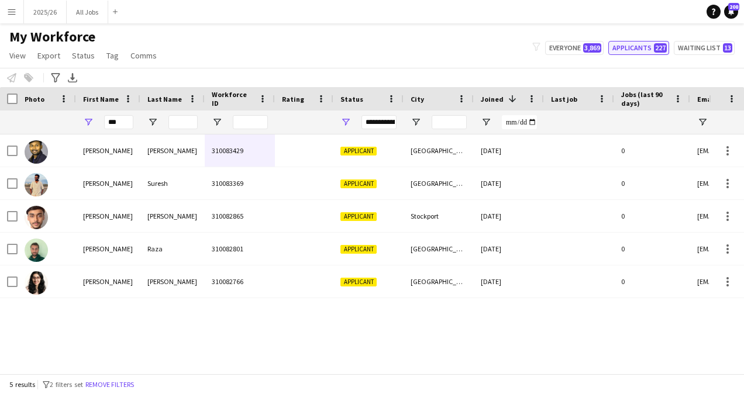
click at [645, 48] on button "Applicants 227" at bounding box center [638, 48] width 61 height 14
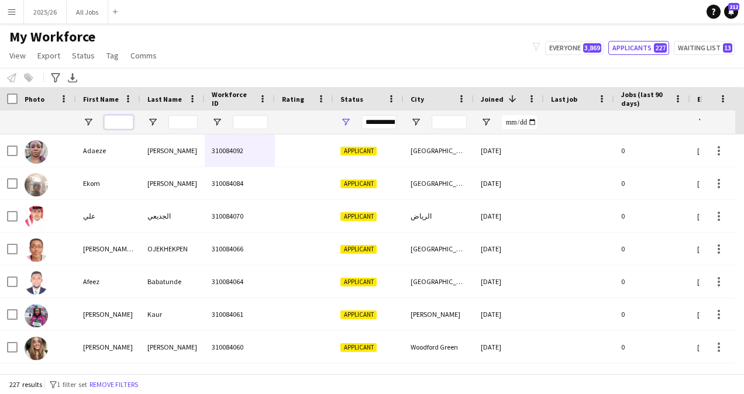
click at [114, 126] on input "First Name Filter Input" at bounding box center [118, 122] width 29 height 14
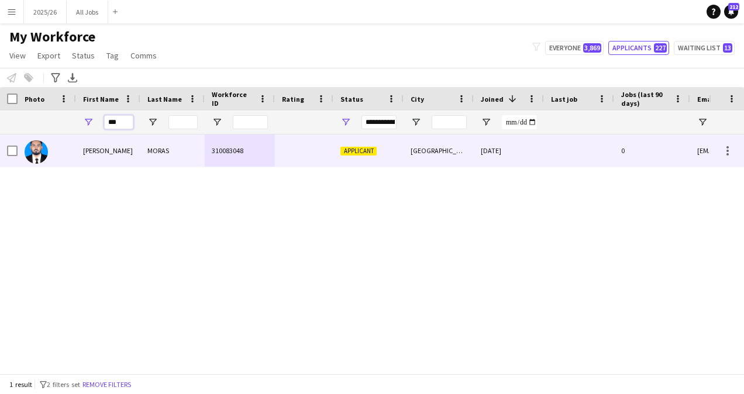
type input "***"
click at [139, 147] on div "[PERSON_NAME]" at bounding box center [108, 151] width 64 height 32
click at [325, 156] on div at bounding box center [304, 151] width 58 height 32
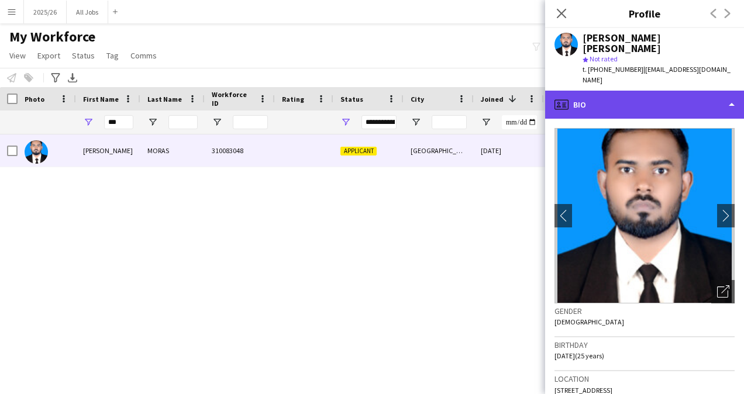
click at [684, 96] on div "profile Bio" at bounding box center [644, 105] width 199 height 28
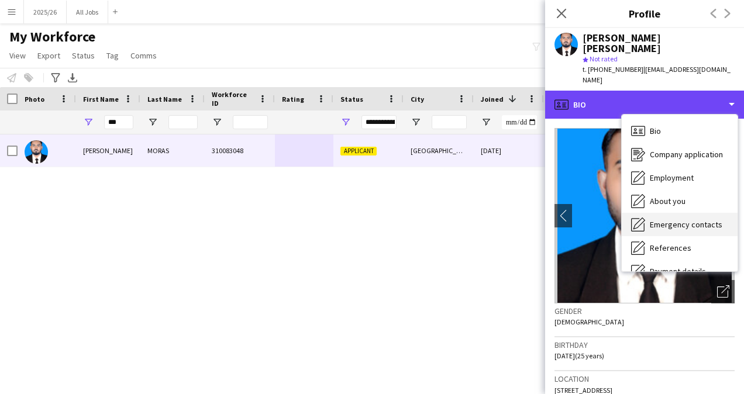
scroll to position [133, 0]
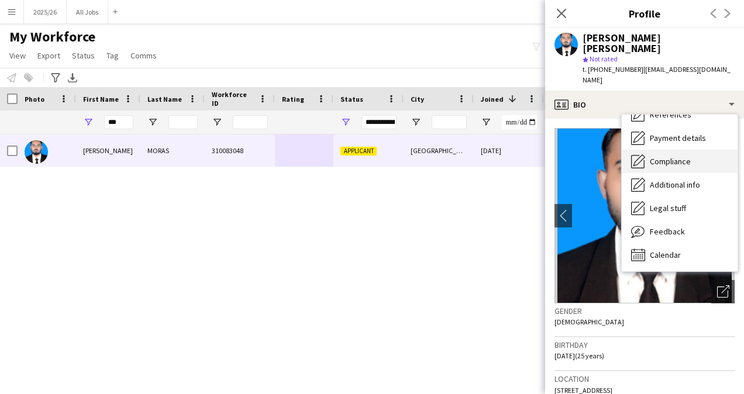
click at [663, 156] on span "Compliance" at bounding box center [670, 161] width 41 height 11
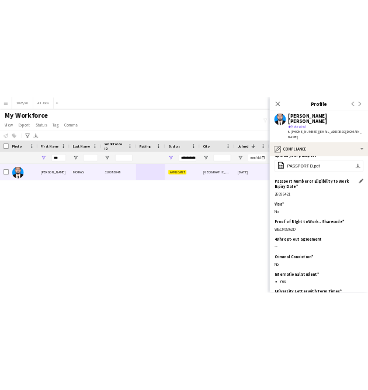
scroll to position [98, 0]
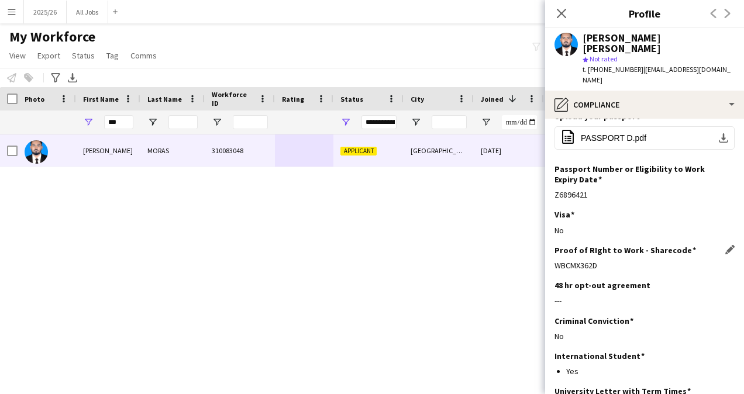
drag, startPoint x: 600, startPoint y: 236, endPoint x: 557, endPoint y: 229, distance: 43.9
click at [557, 260] on div "WBCMX362D" at bounding box center [644, 265] width 180 height 11
copy div "WBCMX362D"
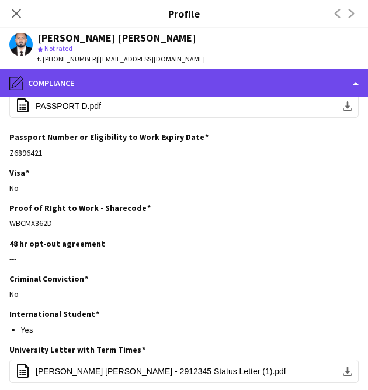
click at [39, 84] on div "pencil4 Compliance" at bounding box center [184, 83] width 368 height 28
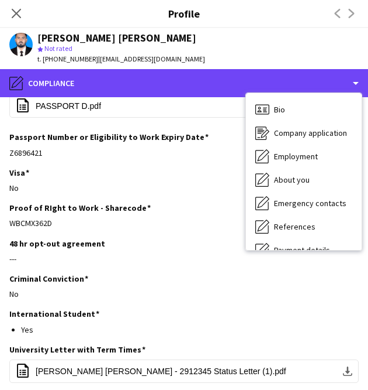
scroll to position [2, 0]
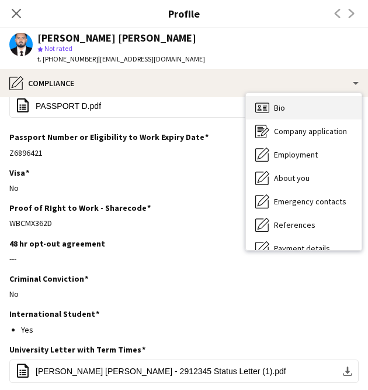
click at [288, 100] on div "Bio Bio" at bounding box center [304, 107] width 116 height 23
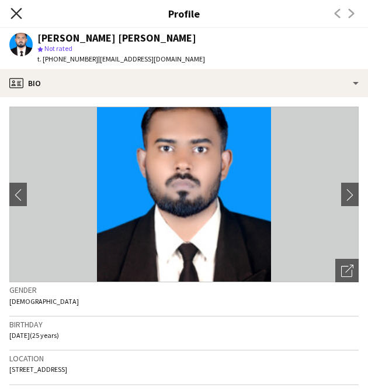
click at [15, 13] on icon at bounding box center [16, 13] width 11 height 11
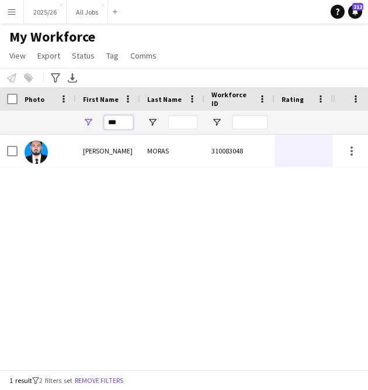
click at [119, 123] on input "***" at bounding box center [118, 122] width 29 height 14
type input "**"
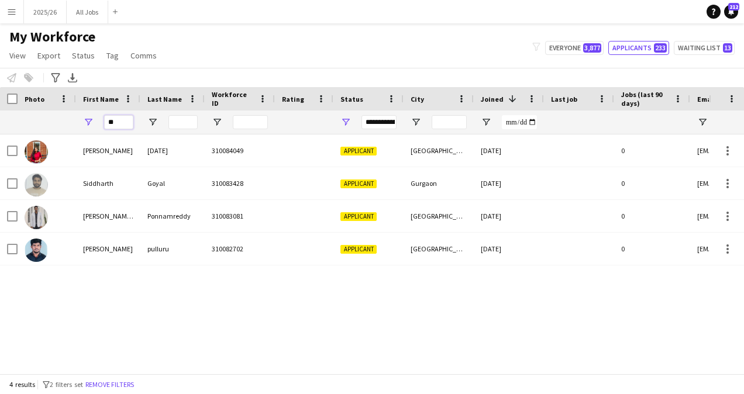
click at [116, 123] on input "**" at bounding box center [118, 122] width 29 height 14
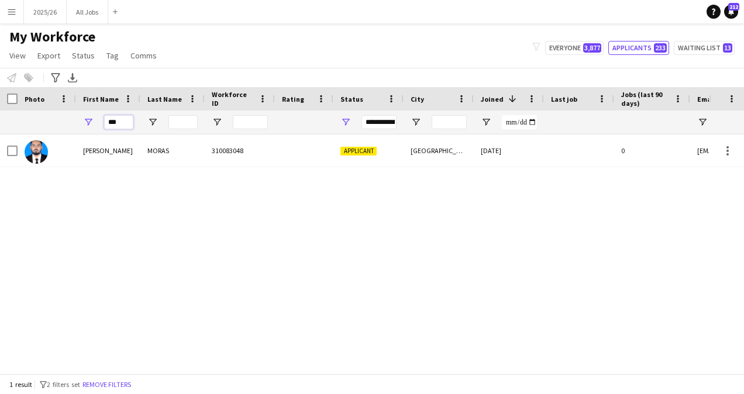
type input "***"
click at [145, 167] on div "[PERSON_NAME] [PERSON_NAME] 310083048 Applicant [GEOGRAPHIC_DATA] [DATE] 0 [EMA…" at bounding box center [354, 250] width 709 height 230
click at [215, 168] on div "[PERSON_NAME] [PERSON_NAME] 310083048 Applicant [GEOGRAPHIC_DATA] [DATE] 0 [EMA…" at bounding box center [354, 250] width 709 height 230
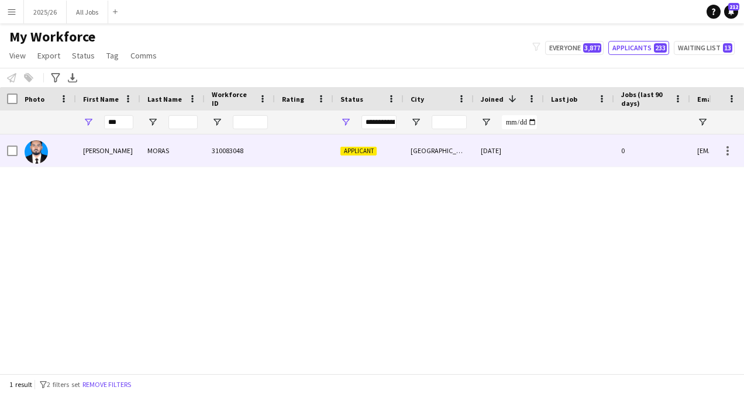
click at [231, 158] on div "310083048" at bounding box center [240, 151] width 70 height 32
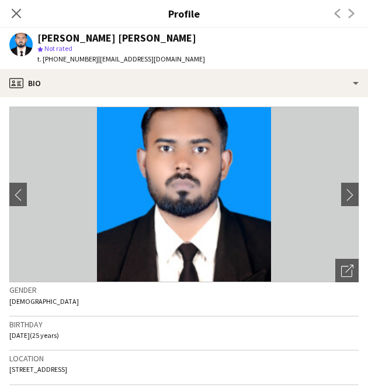
scroll to position [153, 0]
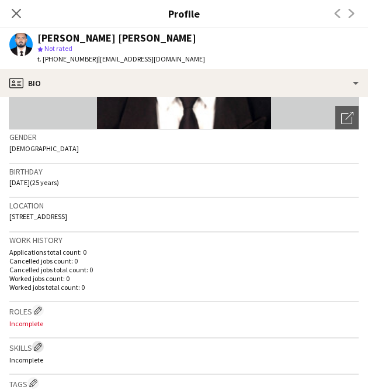
click at [44, 345] on button "Edit crew company skills" at bounding box center [38, 346] width 12 height 12
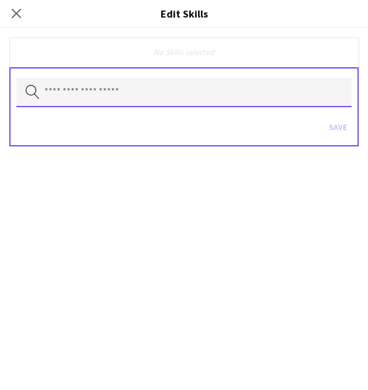
click at [116, 99] on input "text" at bounding box center [184, 92] width 336 height 29
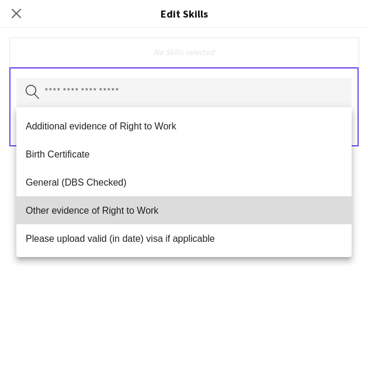
click at [132, 217] on mat-option "Other evidence of Right to Work" at bounding box center [184, 210] width 336 height 28
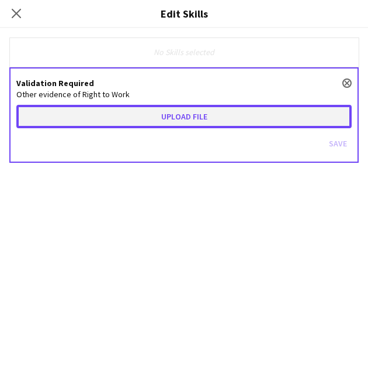
click at [133, 118] on button "Upload file" at bounding box center [184, 116] width 336 height 23
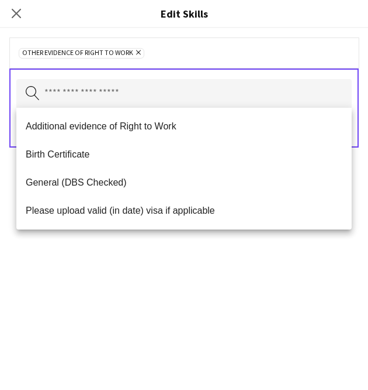
click at [239, 243] on div "Other evidence of Right to Work Remove Search by skill name Save" at bounding box center [184, 208] width 368 height 361
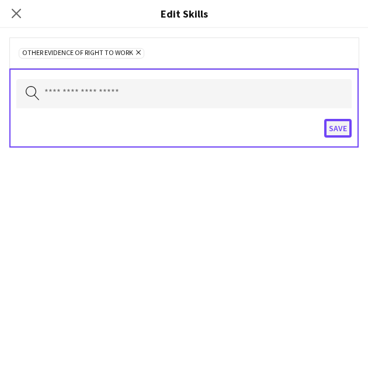
click at [343, 125] on button "Save" at bounding box center [338, 128] width 27 height 19
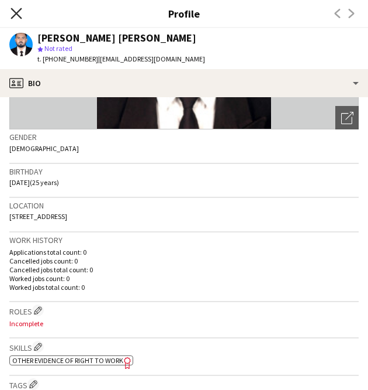
click at [20, 17] on icon at bounding box center [16, 13] width 11 height 11
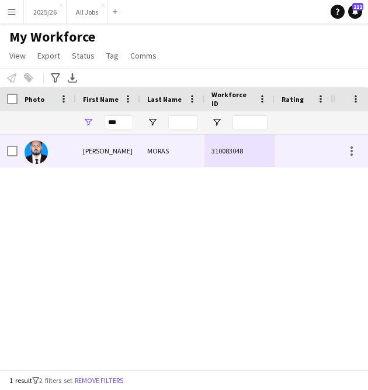
click at [135, 162] on div "DENZIL VIKRAM" at bounding box center [108, 151] width 64 height 32
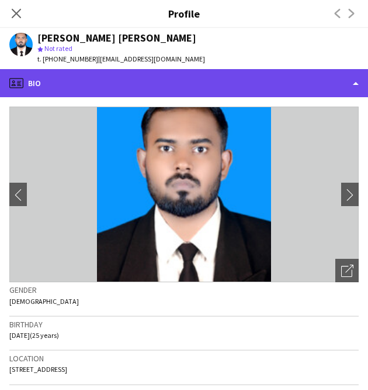
click at [270, 74] on div "profile Bio" at bounding box center [184, 83] width 368 height 28
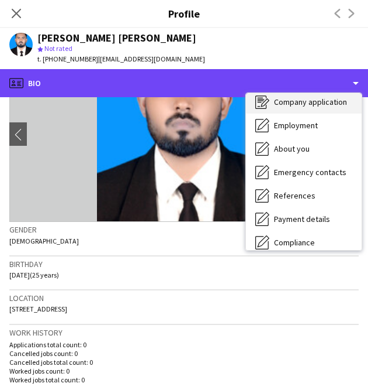
scroll to position [30, 0]
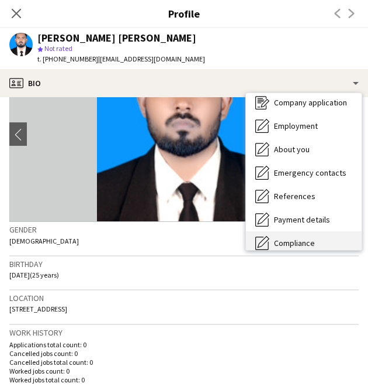
click at [294, 238] on span "Compliance" at bounding box center [294, 242] width 41 height 11
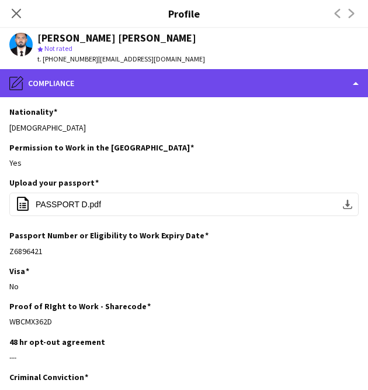
click at [275, 82] on div "pencil4 Compliance" at bounding box center [184, 83] width 368 height 28
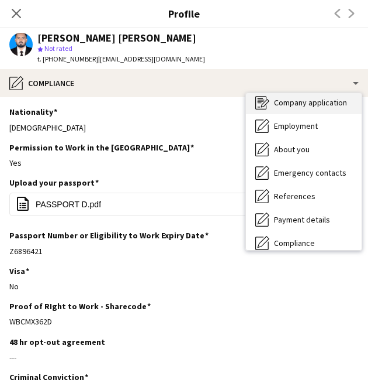
click at [305, 107] on span "Company application" at bounding box center [310, 102] width 73 height 11
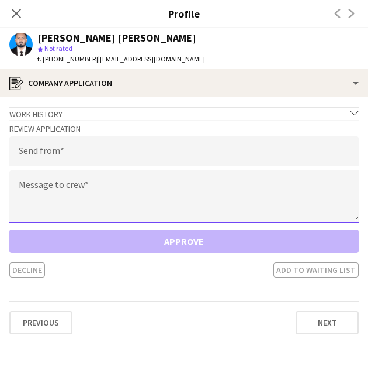
click at [118, 189] on textarea at bounding box center [184, 196] width 350 height 53
paste textarea "**********"
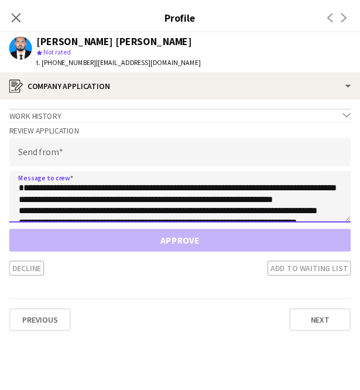
scroll to position [124, 0]
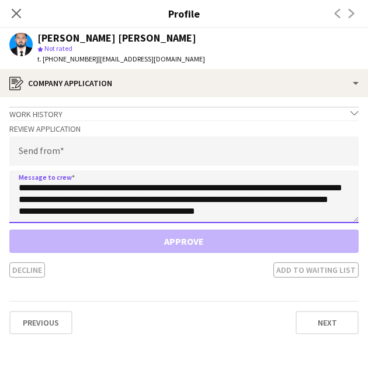
type textarea "**********"
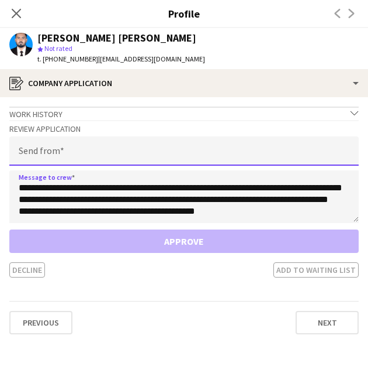
click at [171, 154] on input "email" at bounding box center [184, 150] width 350 height 29
paste input "**********"
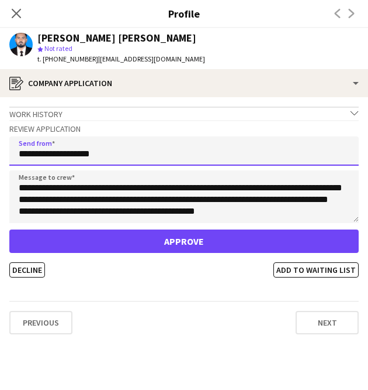
type input "**********"
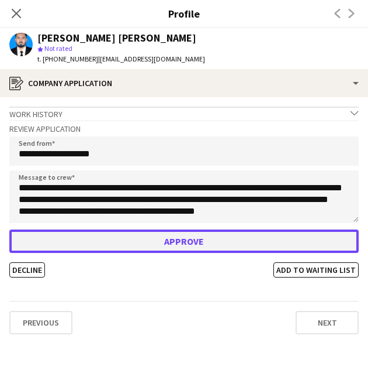
click at [186, 238] on button "Approve" at bounding box center [184, 240] width 350 height 23
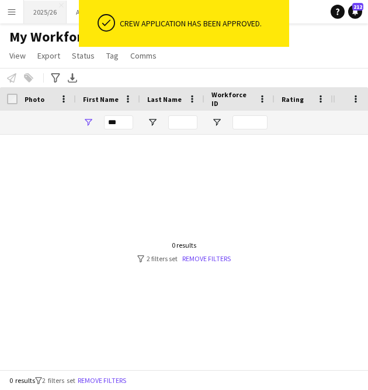
click at [50, 14] on button "2025/26 Close" at bounding box center [45, 12] width 43 height 23
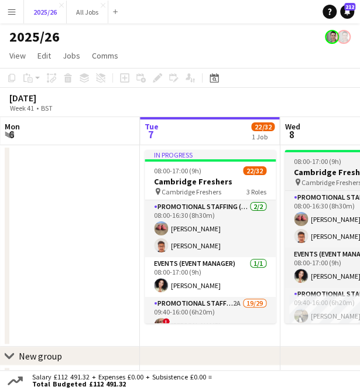
scroll to position [0, 387]
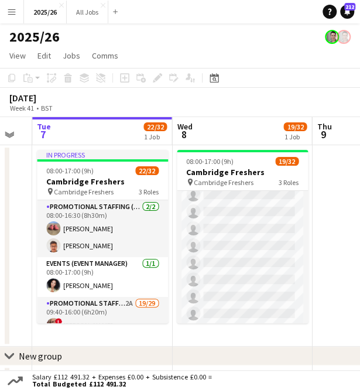
click at [255, 245] on app-card-role "Promotional Staffing (Brand Ambassadors) 1A 16/29 09:40-16:00 (6h20m) Haneesh C…" at bounding box center [242, 111] width 131 height 529
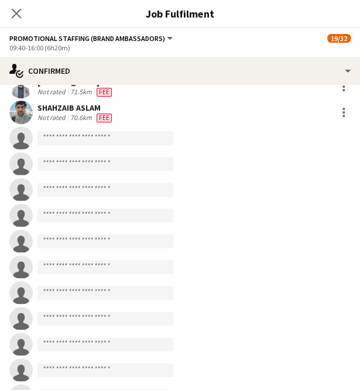
scroll to position [396, 0]
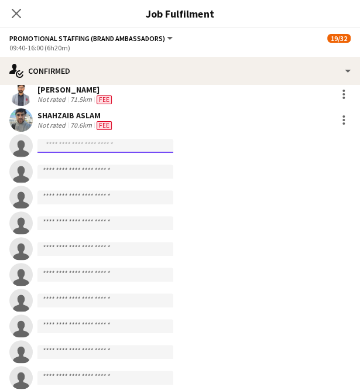
click at [117, 148] on input at bounding box center [105, 146] width 136 height 14
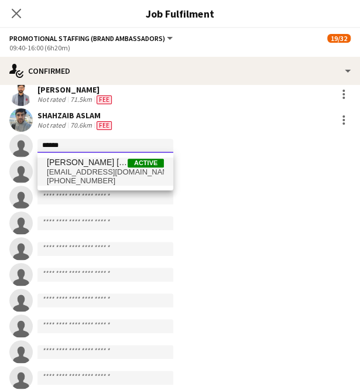
type input "******"
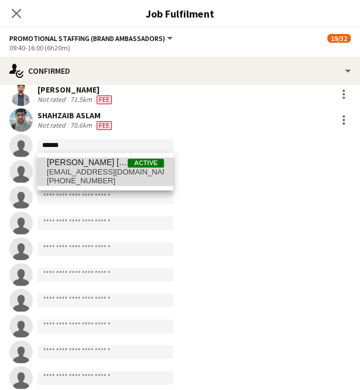
click at [122, 164] on span "[PERSON_NAME] [PERSON_NAME]" at bounding box center [87, 162] width 81 height 10
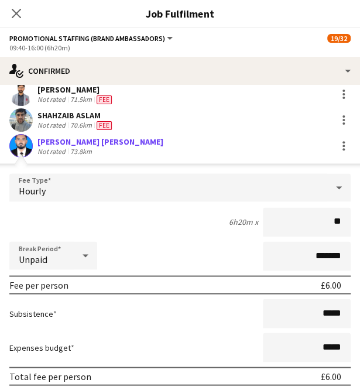
type input "***"
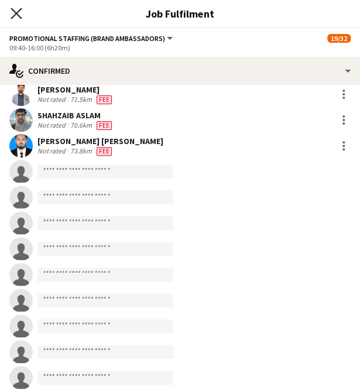
click at [15, 16] on icon "Close pop-in" at bounding box center [16, 13] width 11 height 11
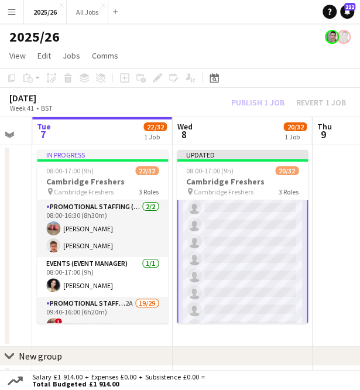
click at [269, 105] on div "Publish 1 job Revert 1 job" at bounding box center [288, 102] width 143 height 13
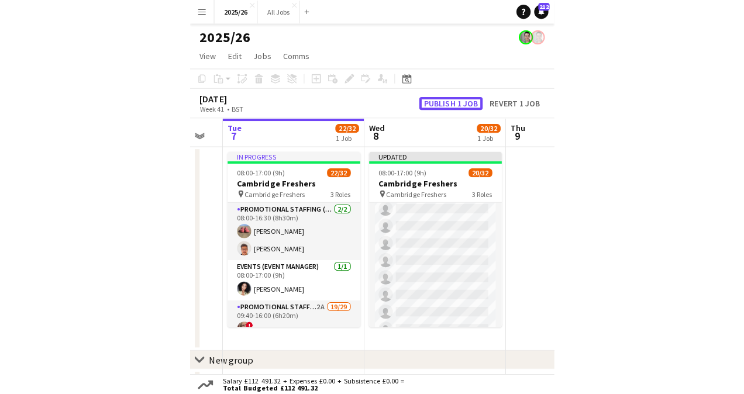
scroll to position [440, 0]
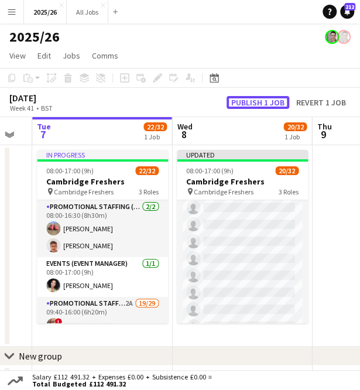
click at [269, 105] on button "Publish 1 job" at bounding box center [257, 102] width 63 height 13
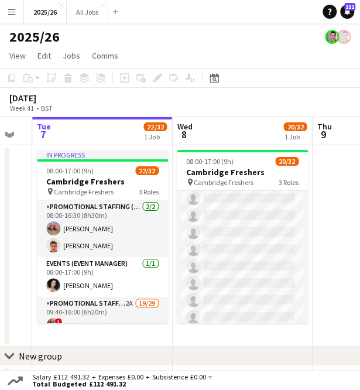
click at [18, 6] on button "Menu" at bounding box center [11, 11] width 23 height 23
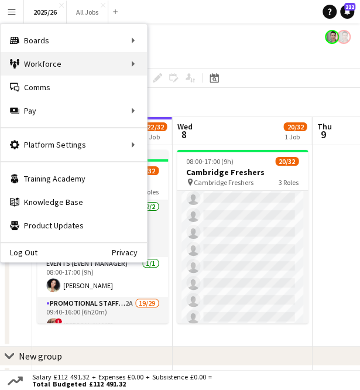
click at [73, 64] on div "Workforce Workforce" at bounding box center [74, 63] width 146 height 23
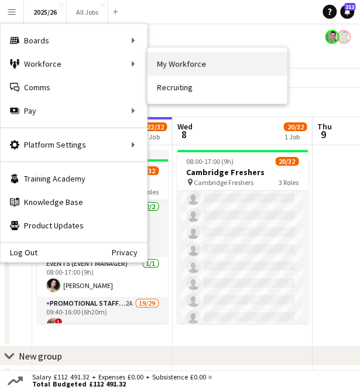
click at [190, 67] on link "My Workforce" at bounding box center [216, 63] width 139 height 23
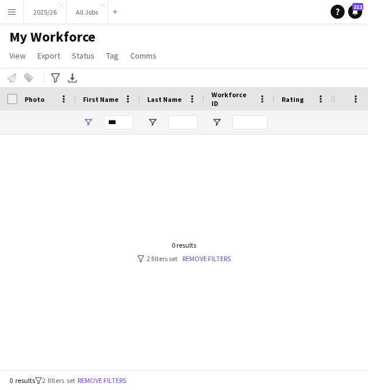
click at [102, 129] on div "***" at bounding box center [108, 122] width 64 height 23
click at [111, 125] on input "***" at bounding box center [118, 122] width 29 height 14
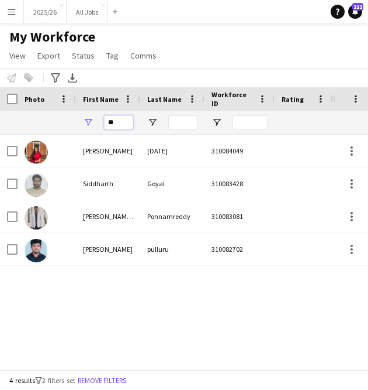
type input "**"
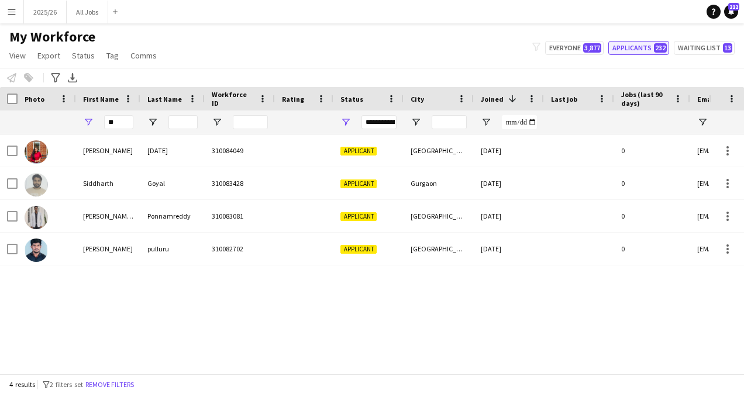
click at [368, 49] on button "Applicants 232" at bounding box center [638, 48] width 61 height 14
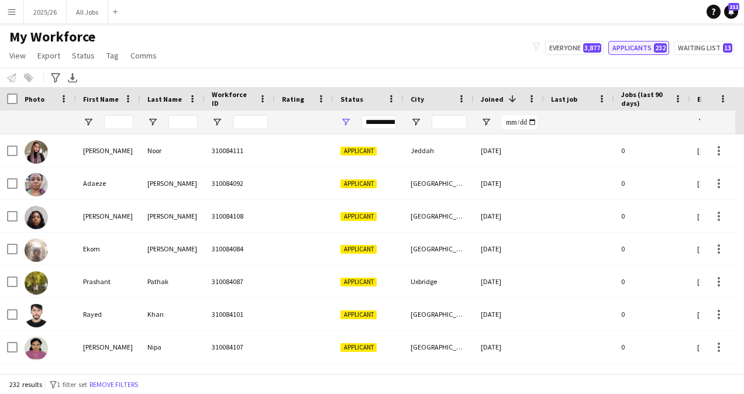
click at [368, 54] on button "Applicants 232" at bounding box center [638, 48] width 61 height 14
click at [368, 101] on span at bounding box center [511, 99] width 14 height 11
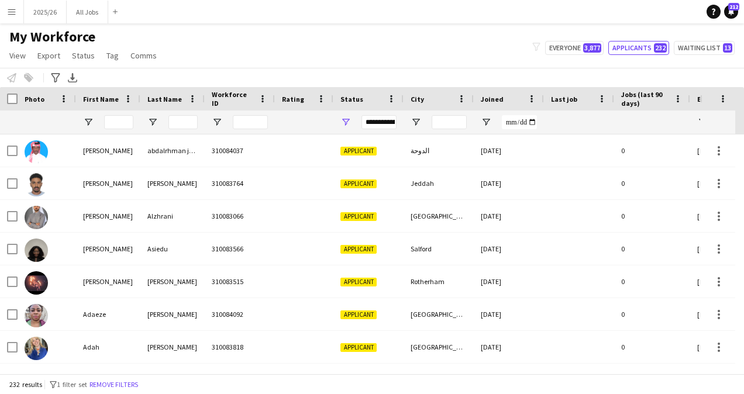
click at [368, 101] on div "Joined" at bounding box center [502, 99] width 42 height 18
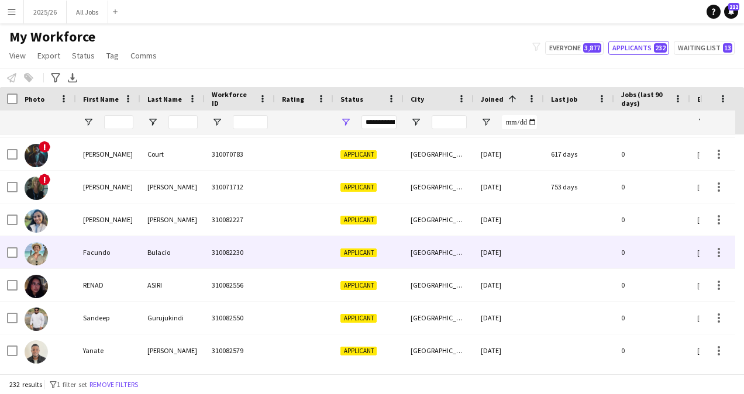
click at [368, 247] on div "[GEOGRAPHIC_DATA]" at bounding box center [439, 252] width 70 height 32
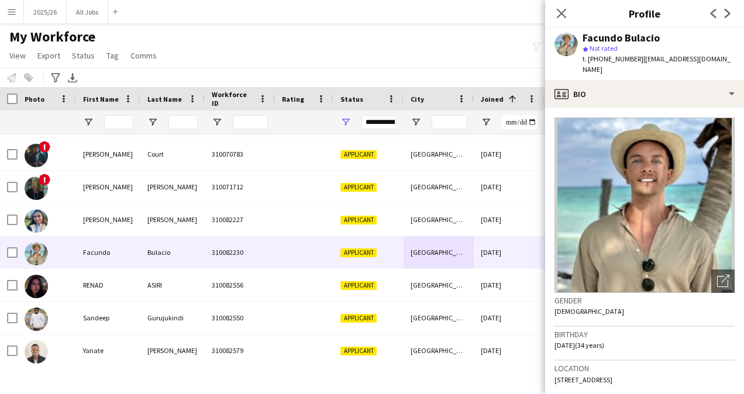
click at [368, 44] on div "My Workforce View Views Default view New view Update view Delete view Edit name…" at bounding box center [372, 48] width 744 height 40
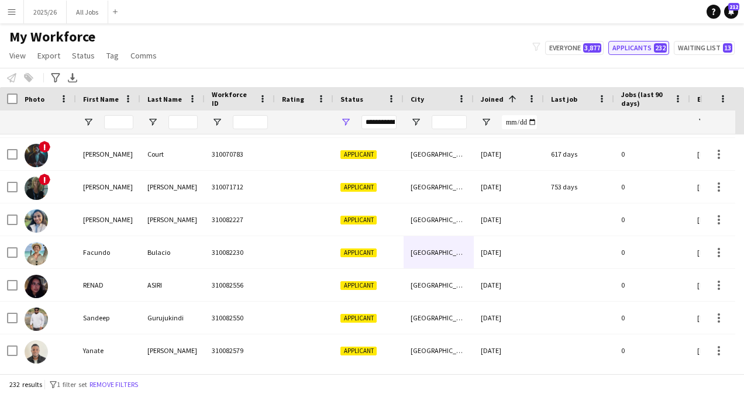
click at [368, 46] on button "Applicants 232" at bounding box center [638, 48] width 61 height 14
click at [118, 123] on input "First Name Filter Input" at bounding box center [118, 122] width 29 height 14
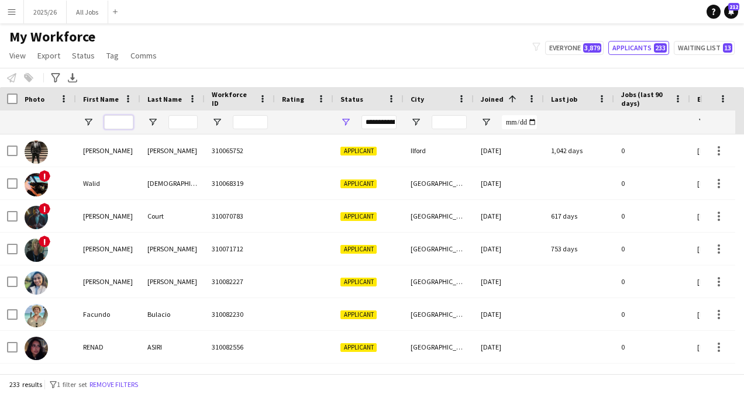
click at [118, 123] on input "First Name Filter Input" at bounding box center [118, 122] width 29 height 14
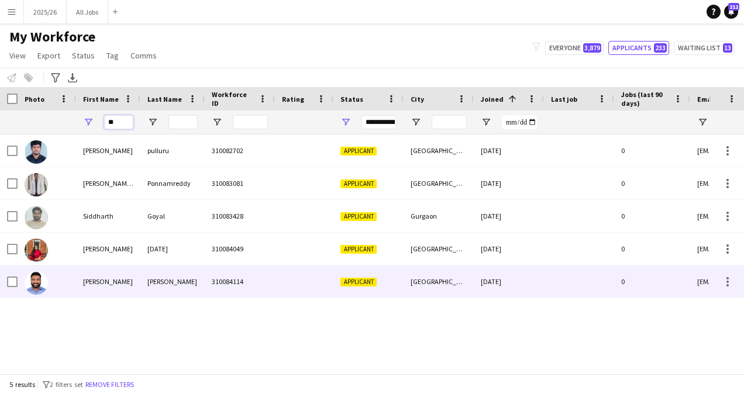
type input "**"
click at [108, 284] on div "[PERSON_NAME]" at bounding box center [108, 282] width 64 height 32
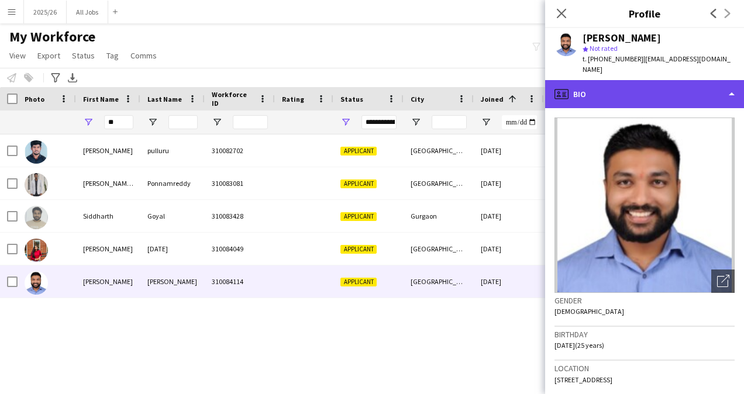
click at [640, 81] on div "profile Bio" at bounding box center [644, 94] width 199 height 28
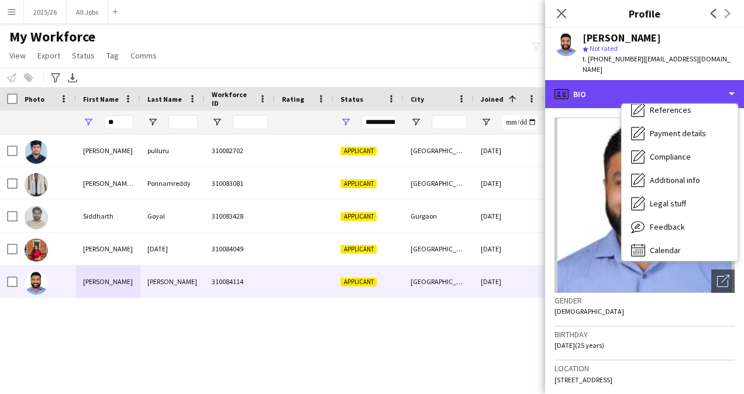
scroll to position [133, 0]
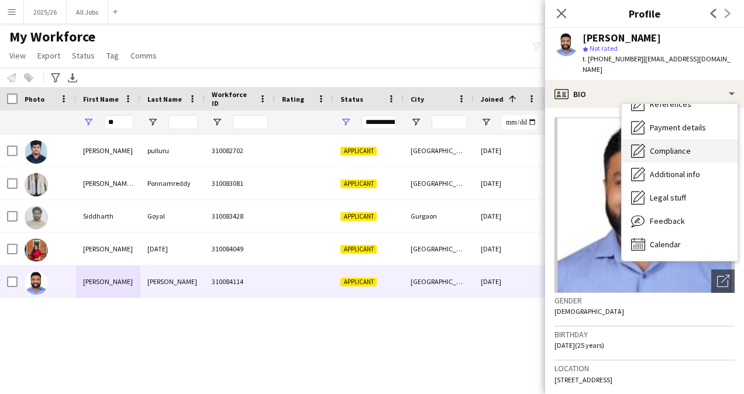
click at [669, 149] on div "Compliance Compliance" at bounding box center [680, 150] width 116 height 23
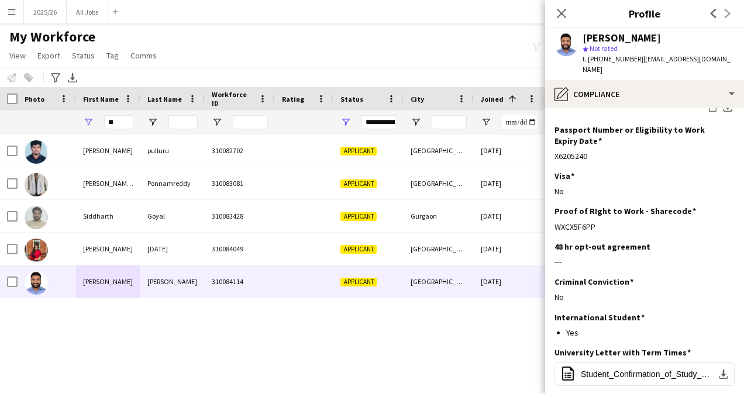
scroll to position [289, 0]
drag, startPoint x: 598, startPoint y: 199, endPoint x: 554, endPoint y: 207, distance: 44.6
click at [554, 207] on div "Proof of RIght to Work - Sharecode Edit this field WXCX5F6PP" at bounding box center [644, 223] width 180 height 35
copy div "WXCX5F6PP"
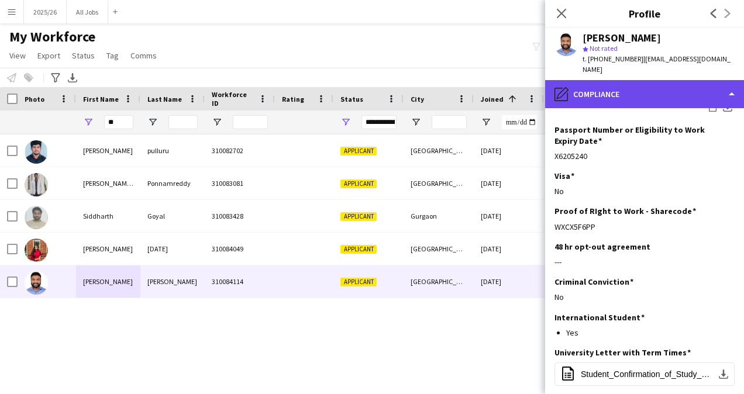
click at [638, 94] on div "pencil4 Compliance" at bounding box center [644, 94] width 199 height 28
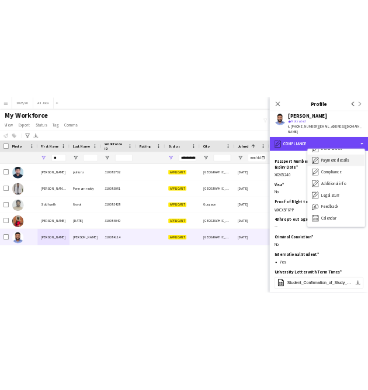
scroll to position [0, 0]
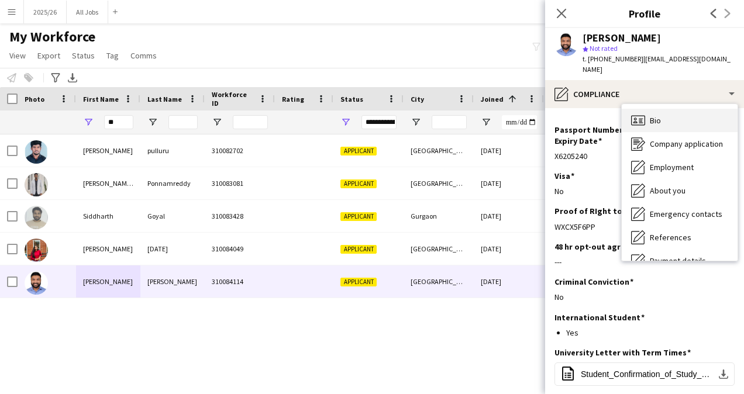
click at [673, 111] on div "Bio Bio" at bounding box center [680, 120] width 116 height 23
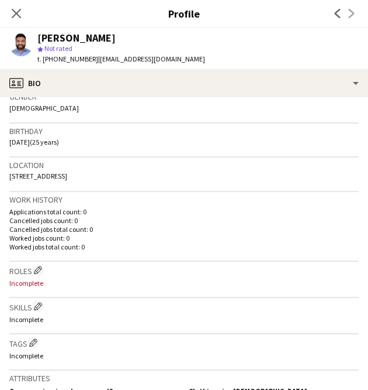
scroll to position [194, 0]
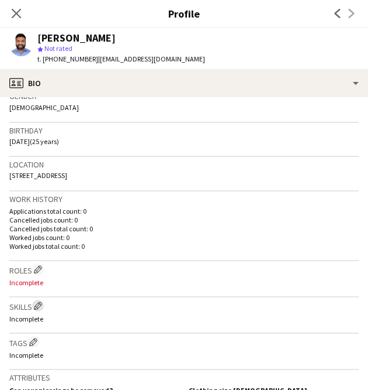
click at [40, 307] on app-icon "Edit crew company skills" at bounding box center [38, 305] width 8 height 8
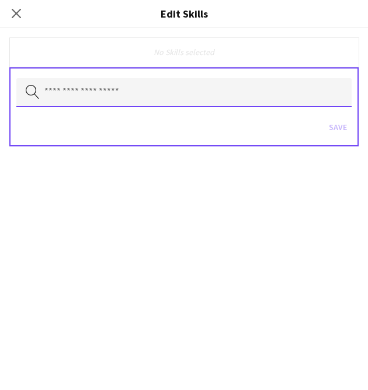
click at [133, 84] on input "text" at bounding box center [184, 92] width 336 height 29
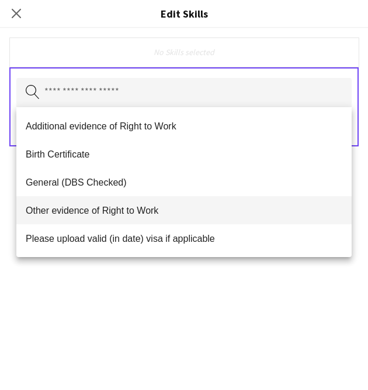
click at [120, 218] on mat-option "Other evidence of Right to Work" at bounding box center [184, 210] width 336 height 28
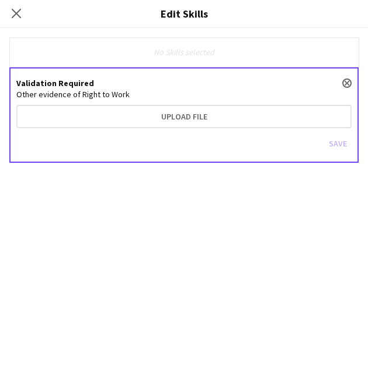
click at [188, 104] on div "Validation Required close Other evidence of Right to Work Upload file Save" at bounding box center [184, 114] width 350 height 95
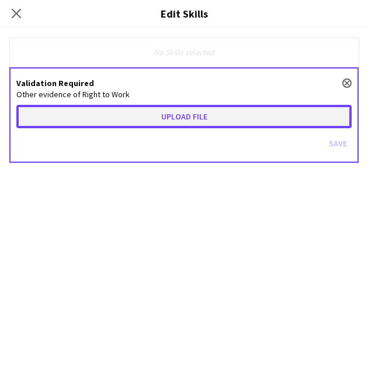
click at [192, 110] on button "Upload file" at bounding box center [184, 116] width 336 height 23
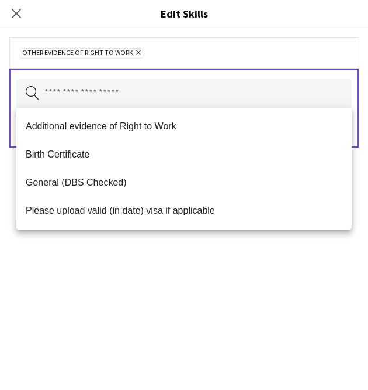
click at [233, 266] on div "Other evidence of Right to Work Remove Search by skill name Save" at bounding box center [184, 208] width 368 height 361
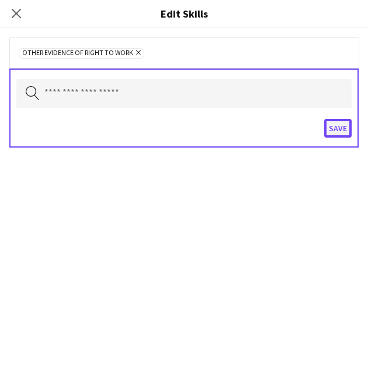
click at [346, 123] on button "Save" at bounding box center [338, 128] width 27 height 19
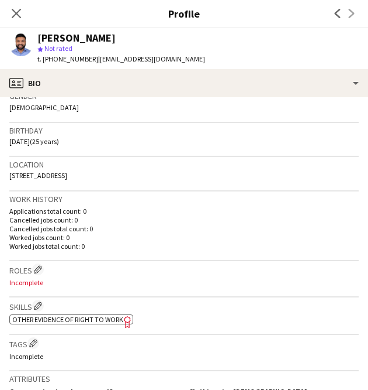
click at [97, 317] on span "Other evidence of Right to Work" at bounding box center [67, 319] width 111 height 9
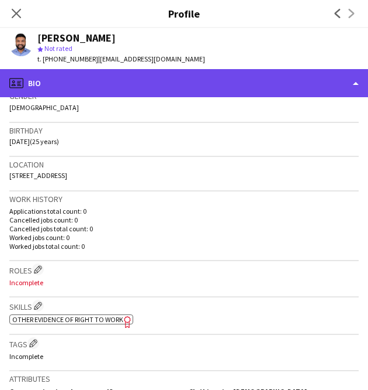
click at [225, 88] on div "profile Bio" at bounding box center [184, 83] width 368 height 28
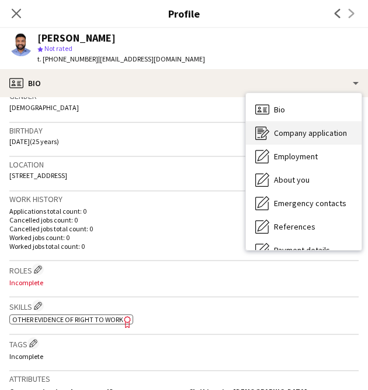
click at [274, 132] on span "Company application" at bounding box center [310, 133] width 73 height 11
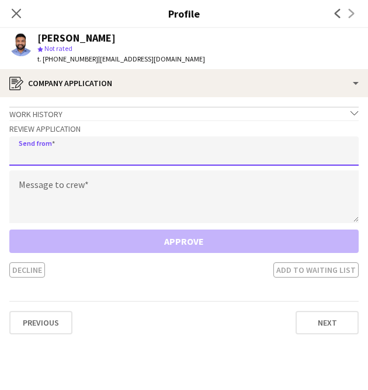
click at [182, 139] on input "email" at bounding box center [184, 150] width 350 height 29
type input "**********"
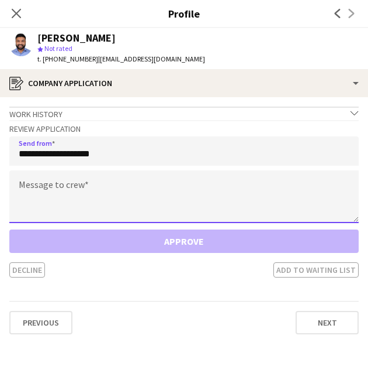
click at [187, 191] on textarea at bounding box center [184, 196] width 350 height 53
paste textarea "**********"
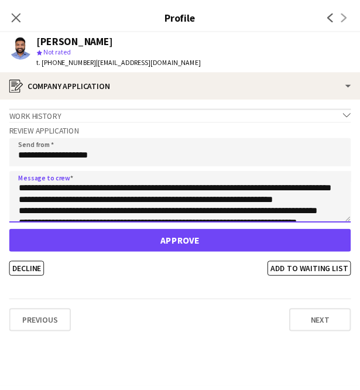
scroll to position [112, 0]
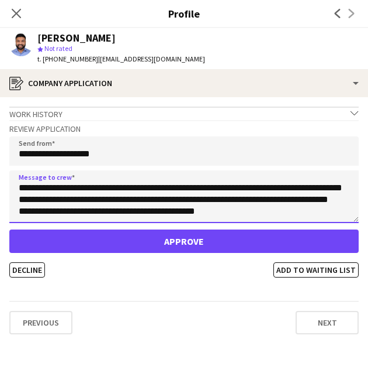
type textarea "**********"
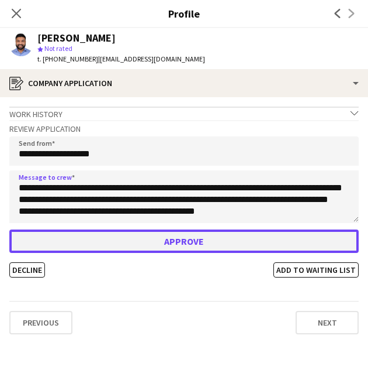
click at [187, 239] on button "Approve" at bounding box center [184, 240] width 350 height 23
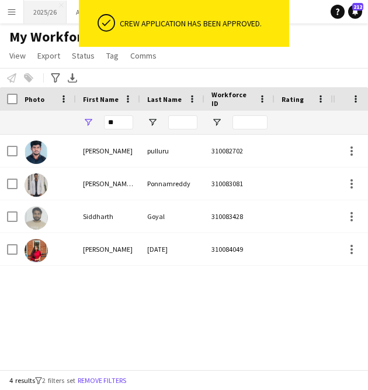
click at [44, 10] on button "2025/26 Close" at bounding box center [45, 12] width 43 height 23
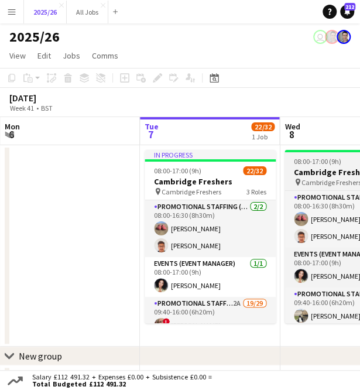
scroll to position [0, 363]
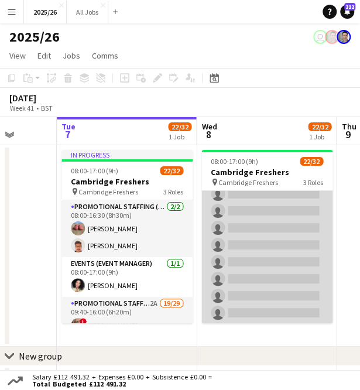
click at [273, 287] on app-card-role "Promotional Staffing (Brand Ambassadors) 1A 19/29 09:40-16:00 (6h20m) [PERSON_N…" at bounding box center [266, 75] width 131 height 532
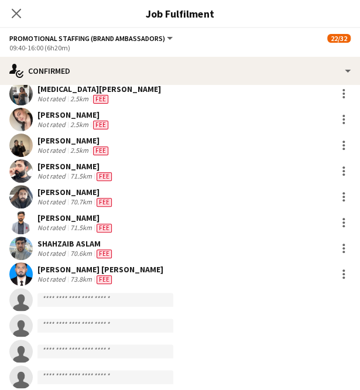
scroll to position [350, 0]
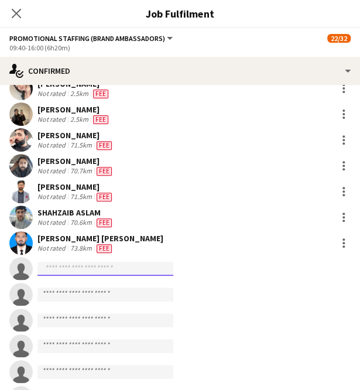
click at [118, 268] on input at bounding box center [105, 268] width 136 height 14
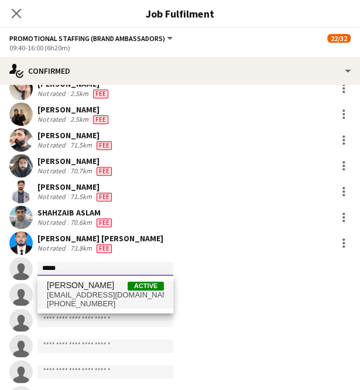
type input "*****"
click at [119, 294] on span "[EMAIL_ADDRESS][DOMAIN_NAME]" at bounding box center [105, 294] width 117 height 9
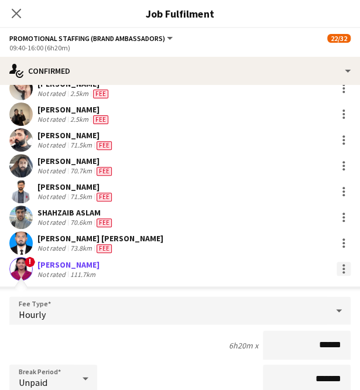
click at [339, 261] on div at bounding box center [343, 268] width 14 height 14
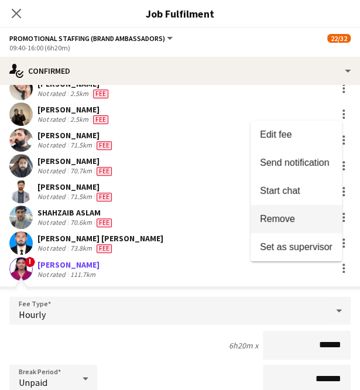
click at [311, 228] on button "Remove" at bounding box center [295, 219] width 91 height 28
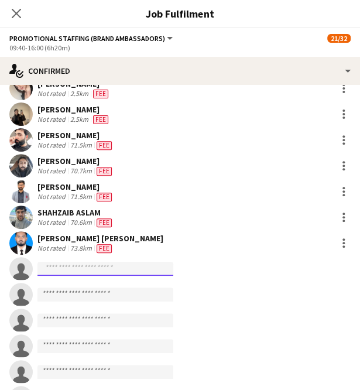
click at [104, 265] on input at bounding box center [105, 268] width 136 height 14
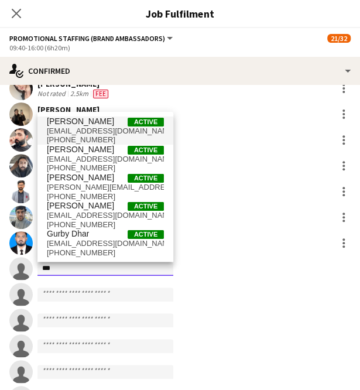
type input "***"
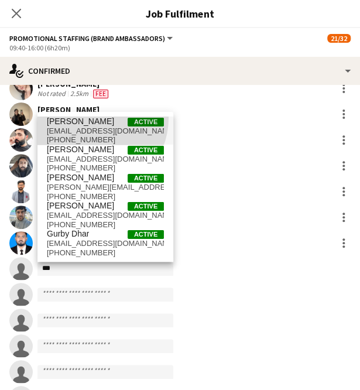
click at [88, 118] on span "[PERSON_NAME]" at bounding box center [80, 121] width 67 height 10
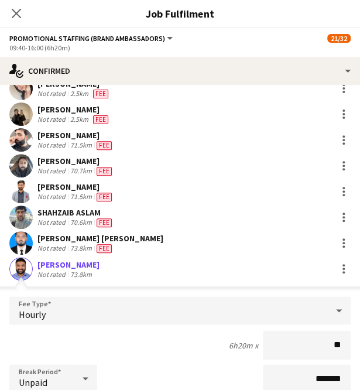
type input "***"
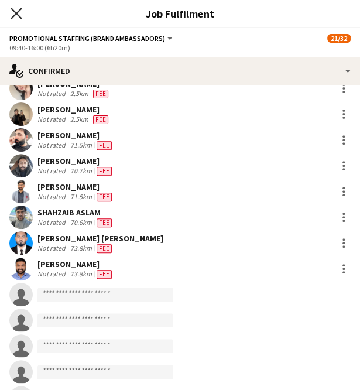
click at [13, 12] on icon "Close pop-in" at bounding box center [16, 13] width 11 height 11
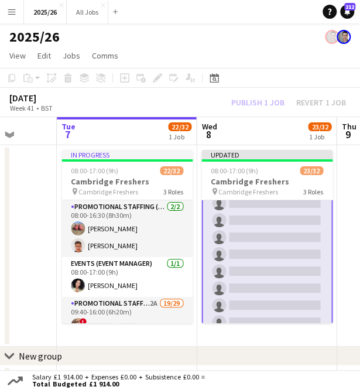
click at [264, 105] on div "Publish 1 job Revert 1 job" at bounding box center [288, 102] width 143 height 13
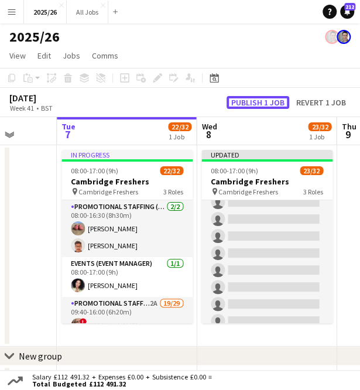
click at [264, 105] on button "Publish 1 job" at bounding box center [257, 102] width 63 height 13
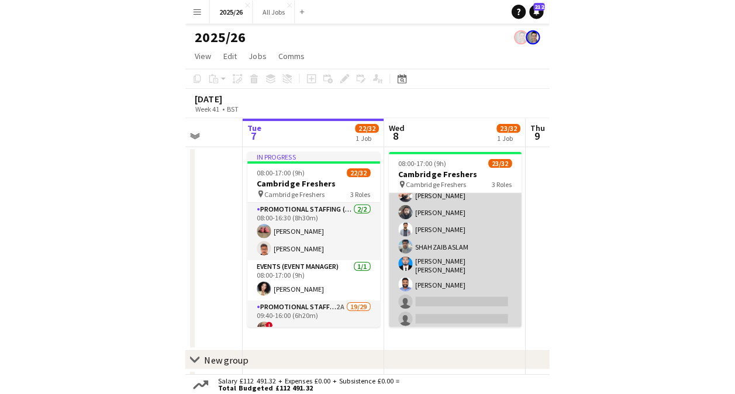
scroll to position [373, 0]
